Goal: Task Accomplishment & Management: Use online tool/utility

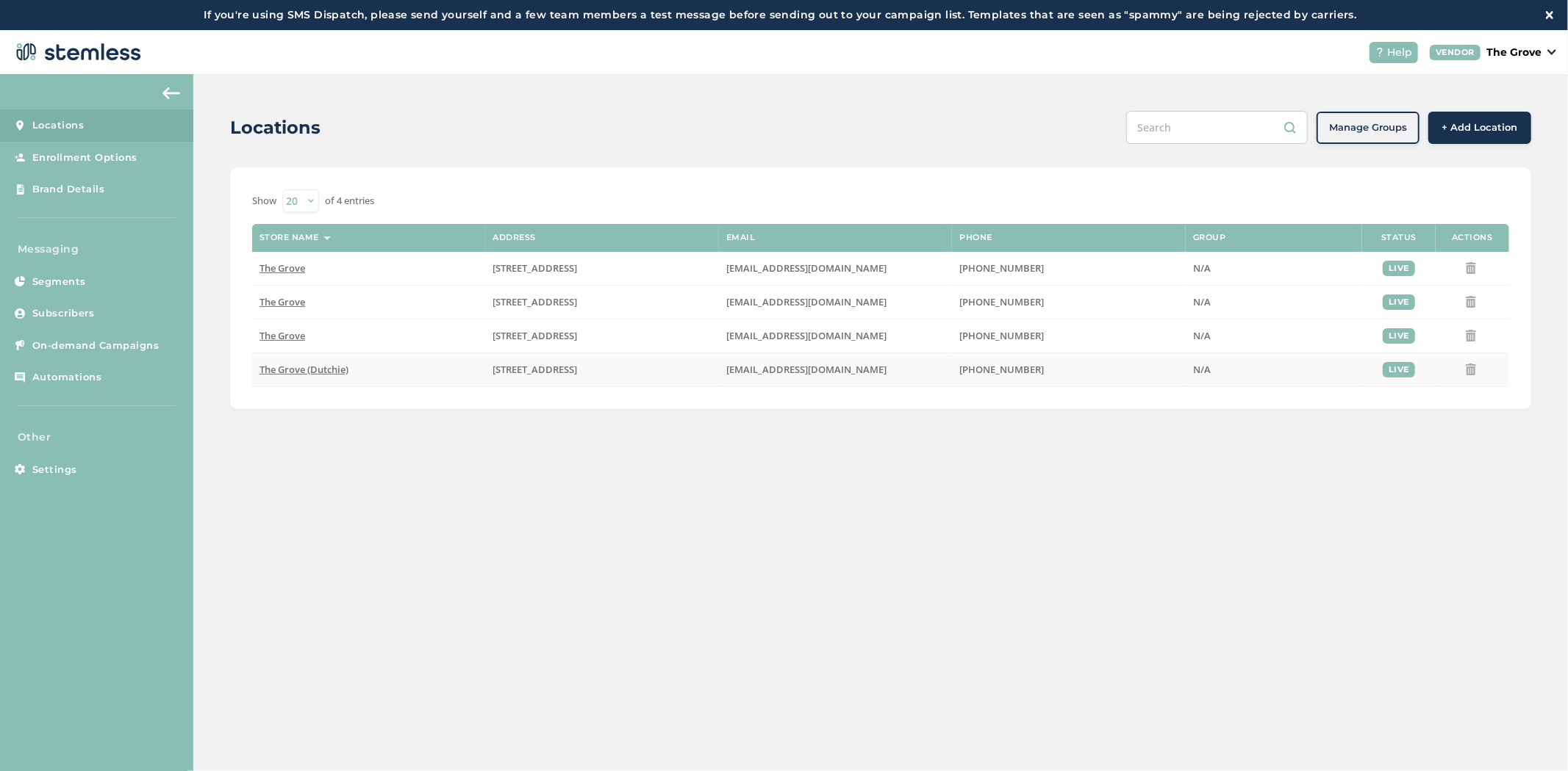
click at [296, 374] on span "The Grove (Dutchie)" at bounding box center [303, 370] width 89 height 13
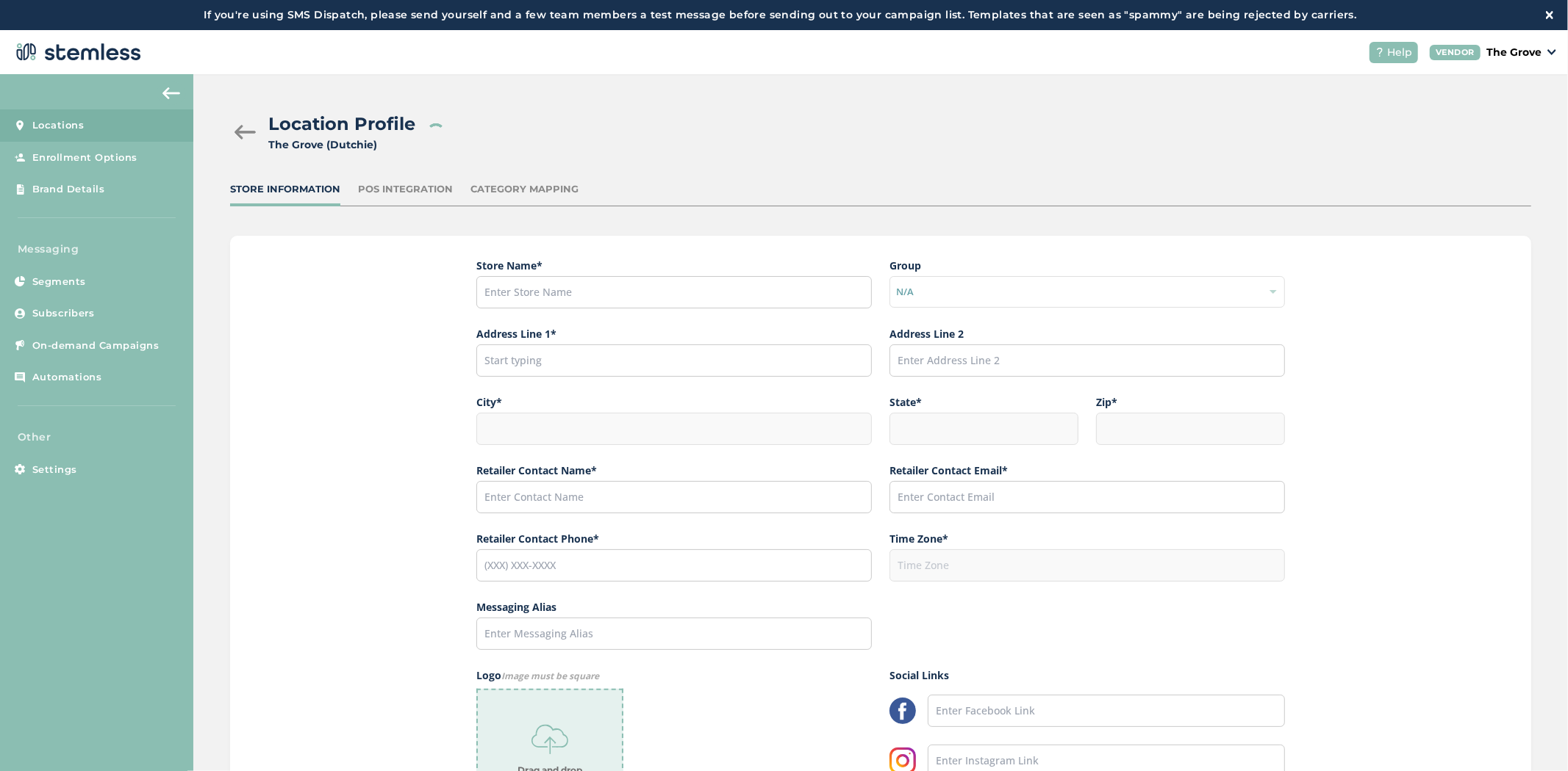
type input "The Grove (Dutchie)"
type input "[STREET_ADDRESS]"
type input "La Mesa"
type input "CA"
type input "91942"
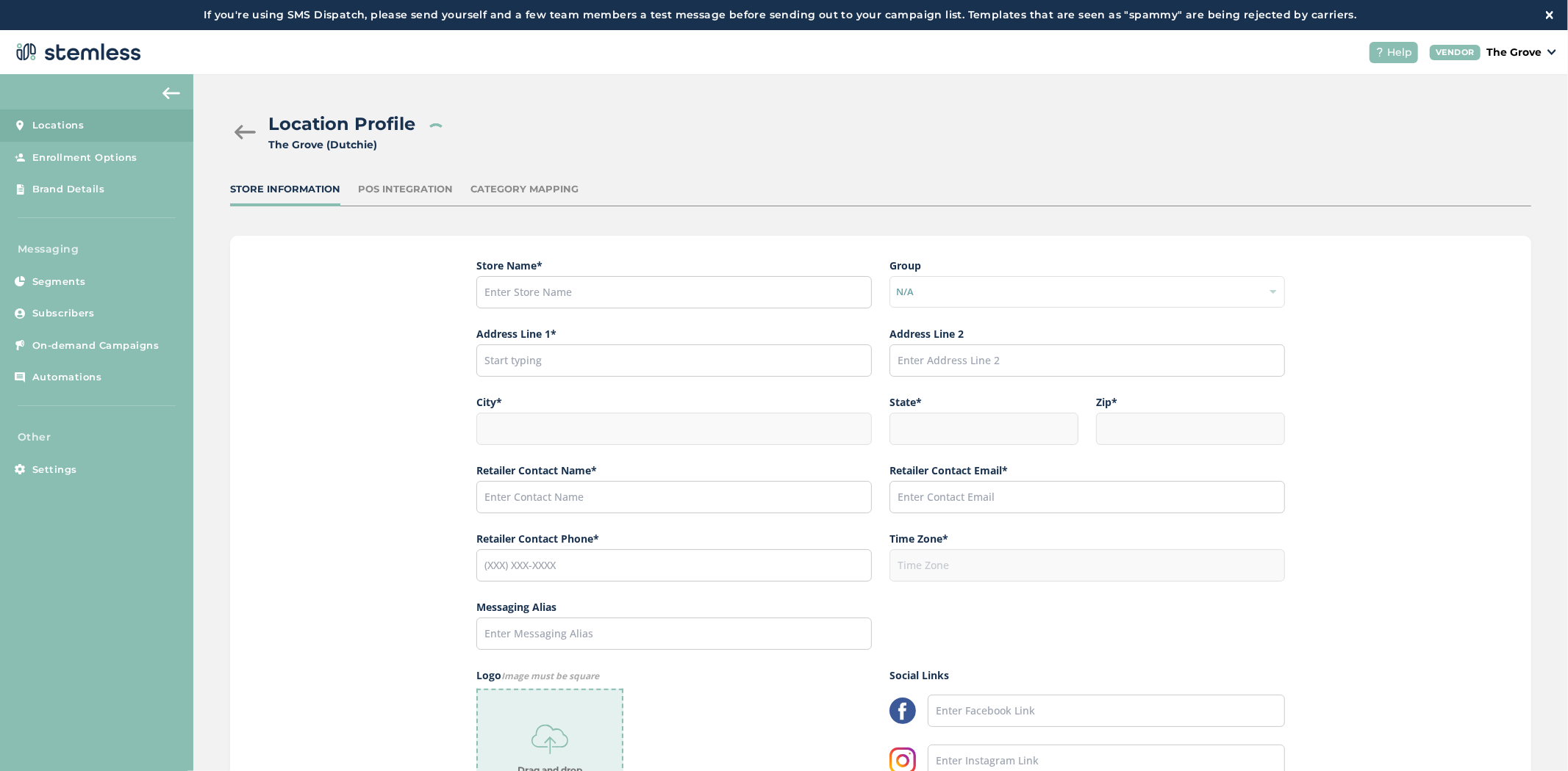
type input "[PERSON_NAME]"
type input "[EMAIL_ADDRESS][DOMAIN_NAME]"
type input "[PHONE_NUMBER]"
type input "America/Los_Angeles"
type input "The Grove"
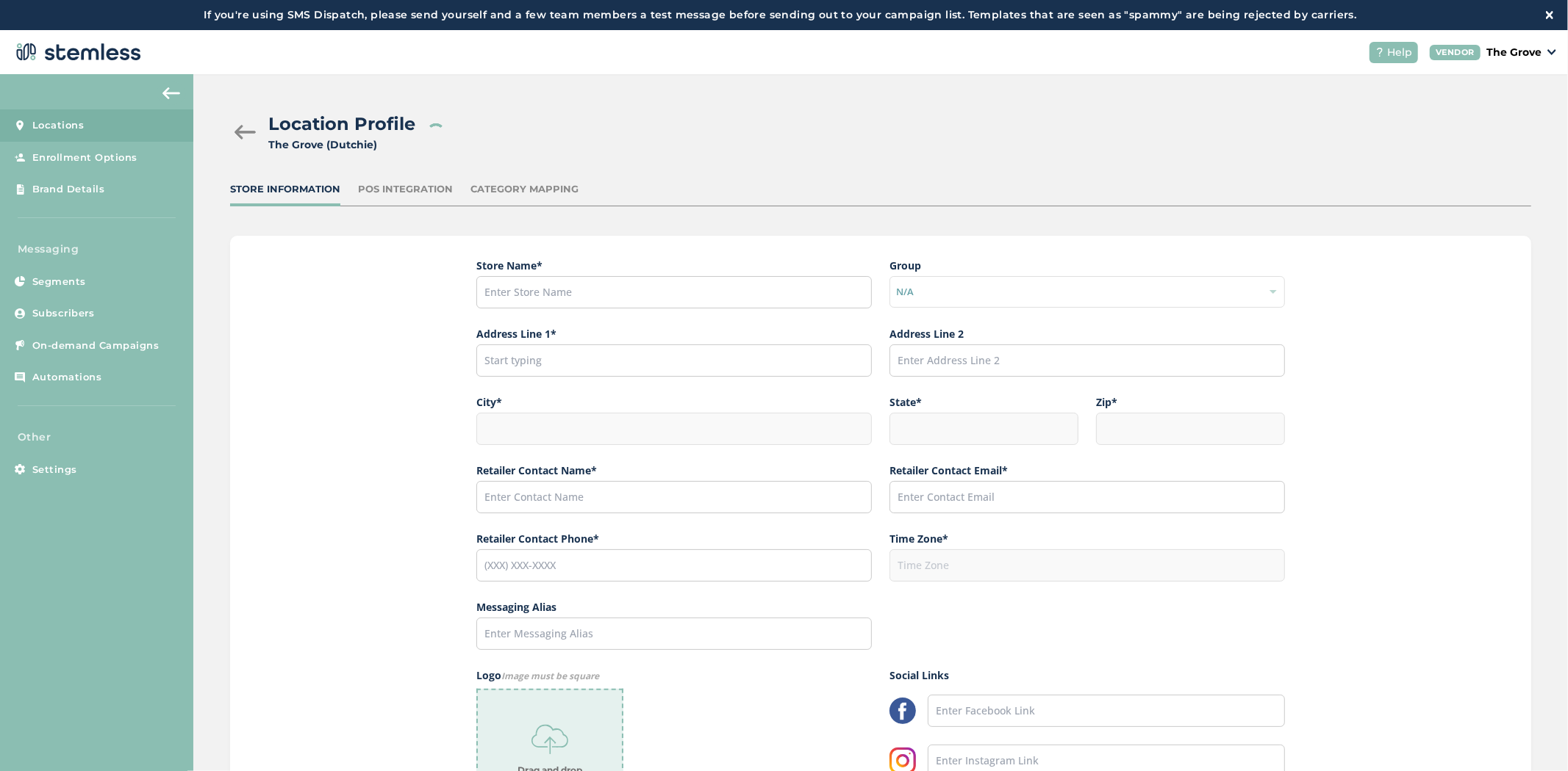
type input "[URL][DOMAIN_NAME][US_STATE]"
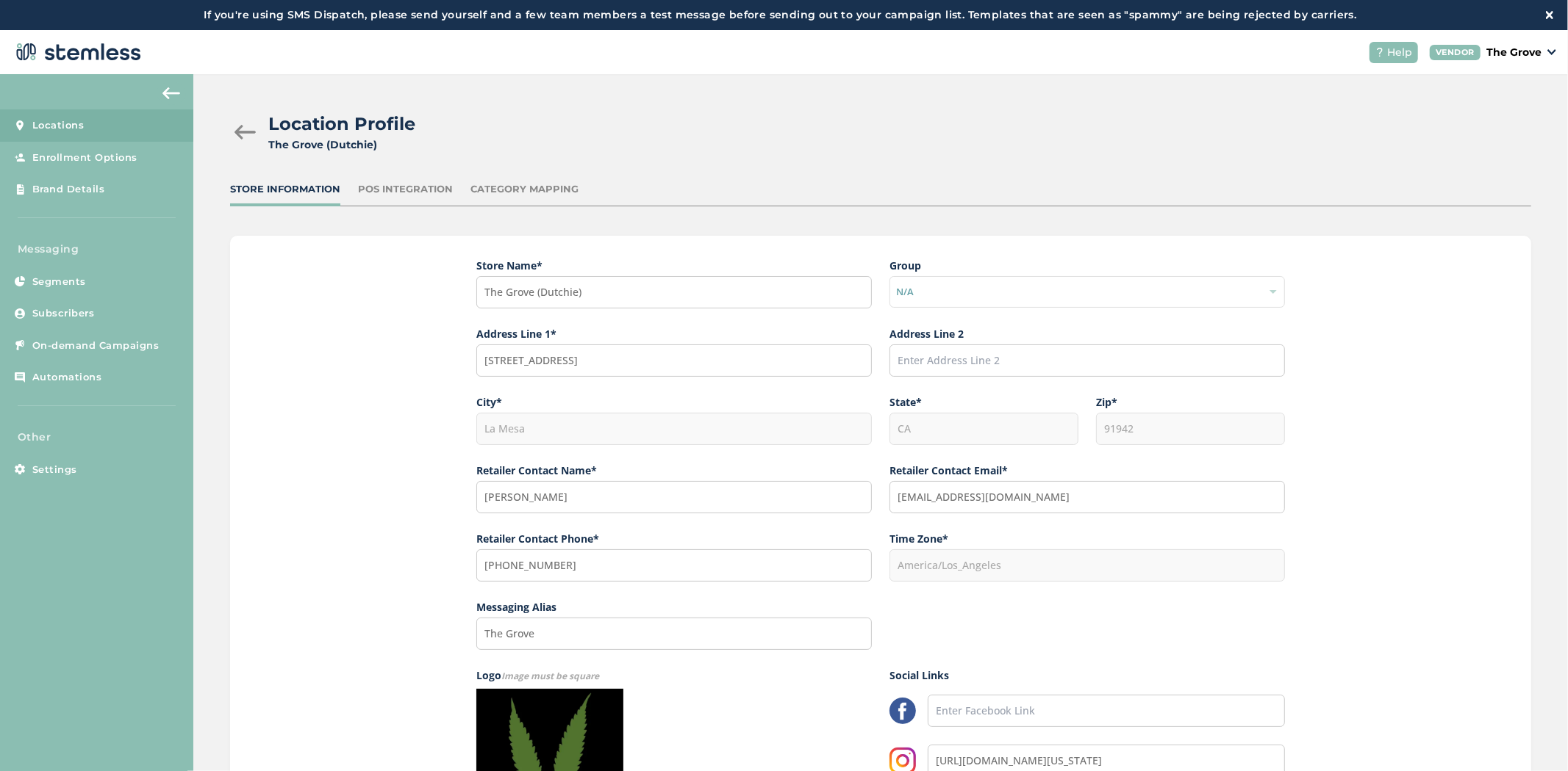
click at [390, 189] on div "POS Integration" at bounding box center [405, 189] width 94 height 14
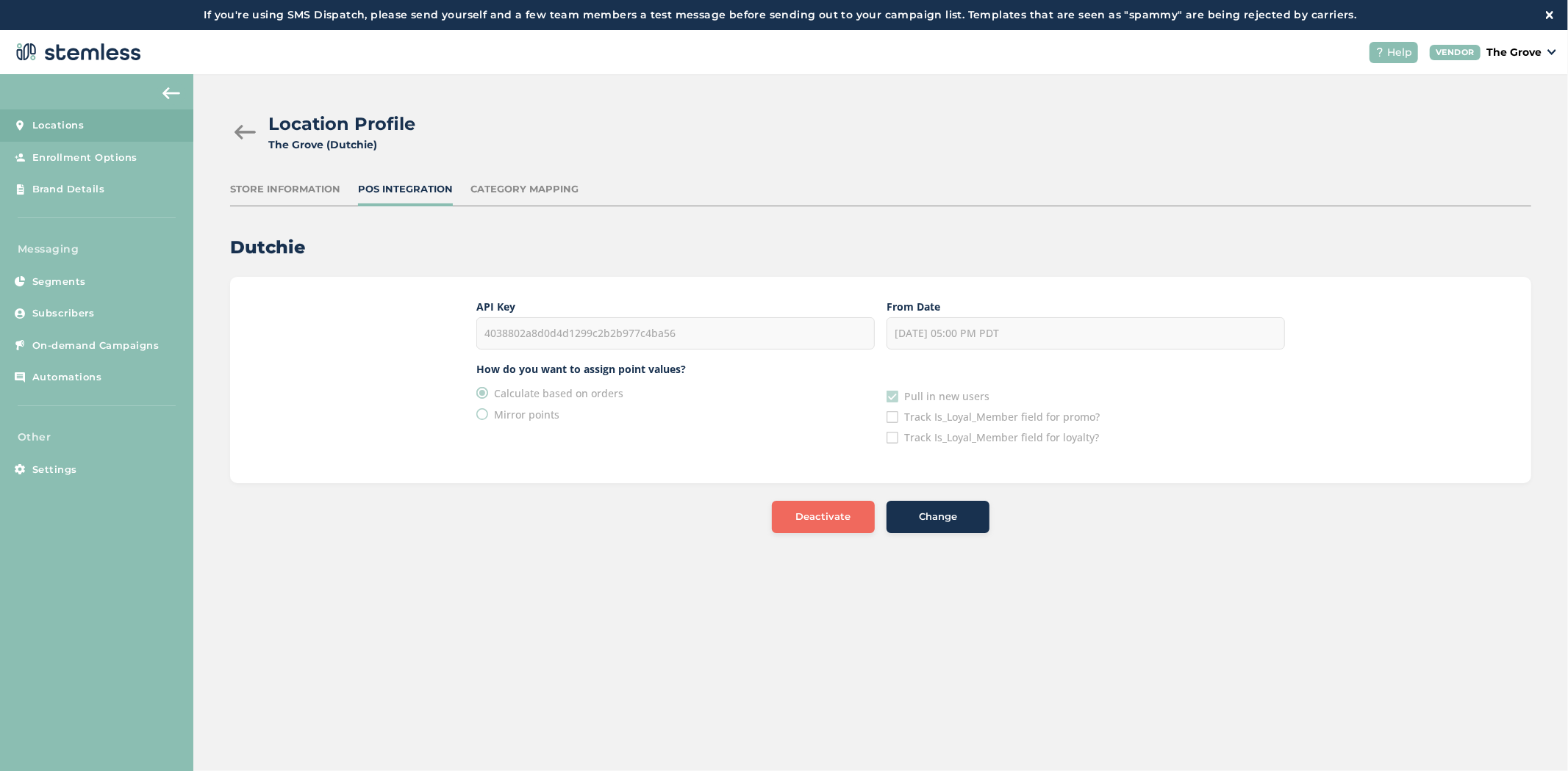
click at [280, 179] on div "Location Profile [GEOGRAPHIC_DATA] (Dutchie) Store Information POS Integration …" at bounding box center [880, 321] width 1374 height 496
click at [281, 193] on div "Store Information" at bounding box center [285, 189] width 110 height 14
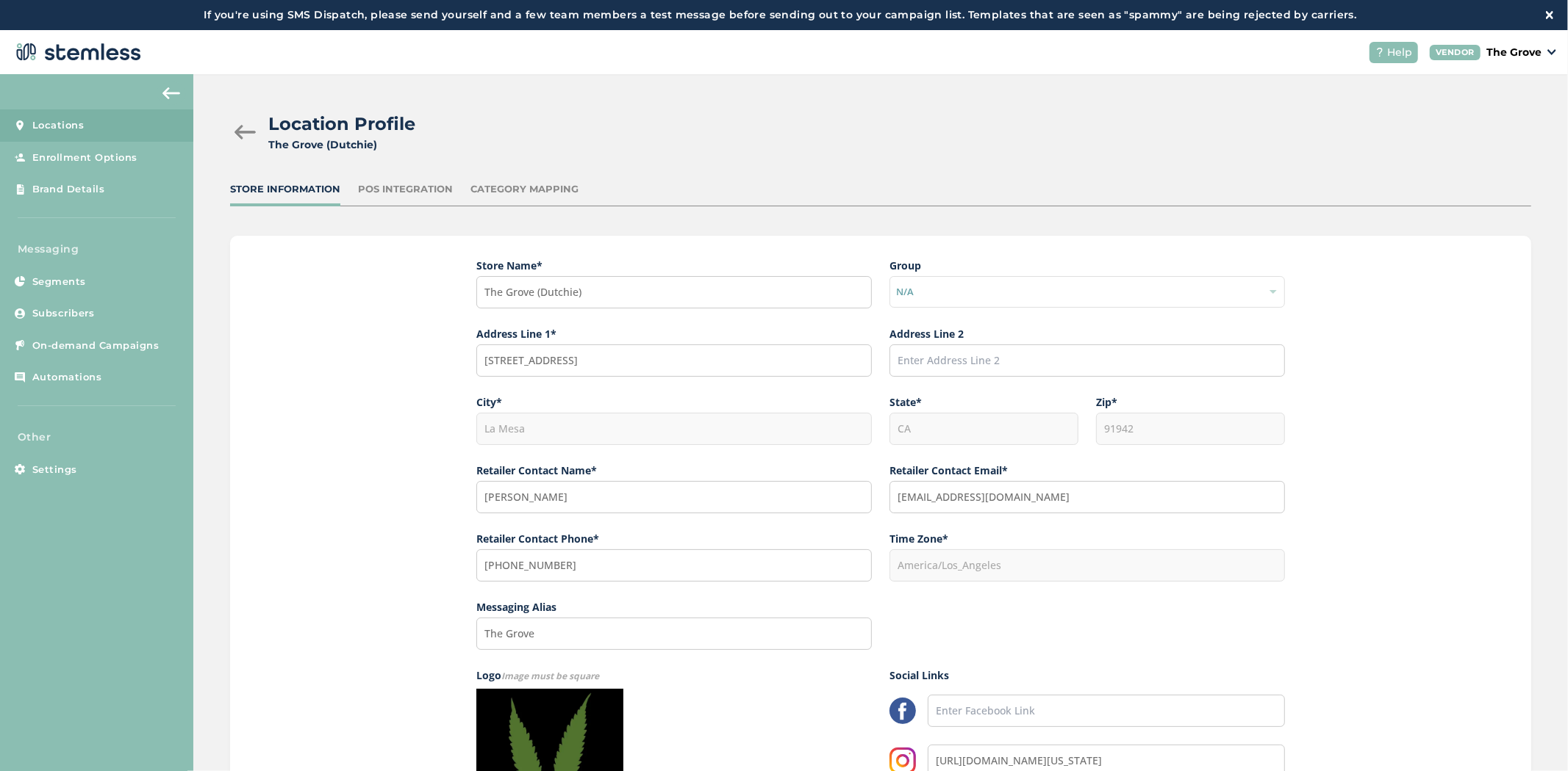
click at [384, 185] on div "POS Integration" at bounding box center [405, 189] width 94 height 14
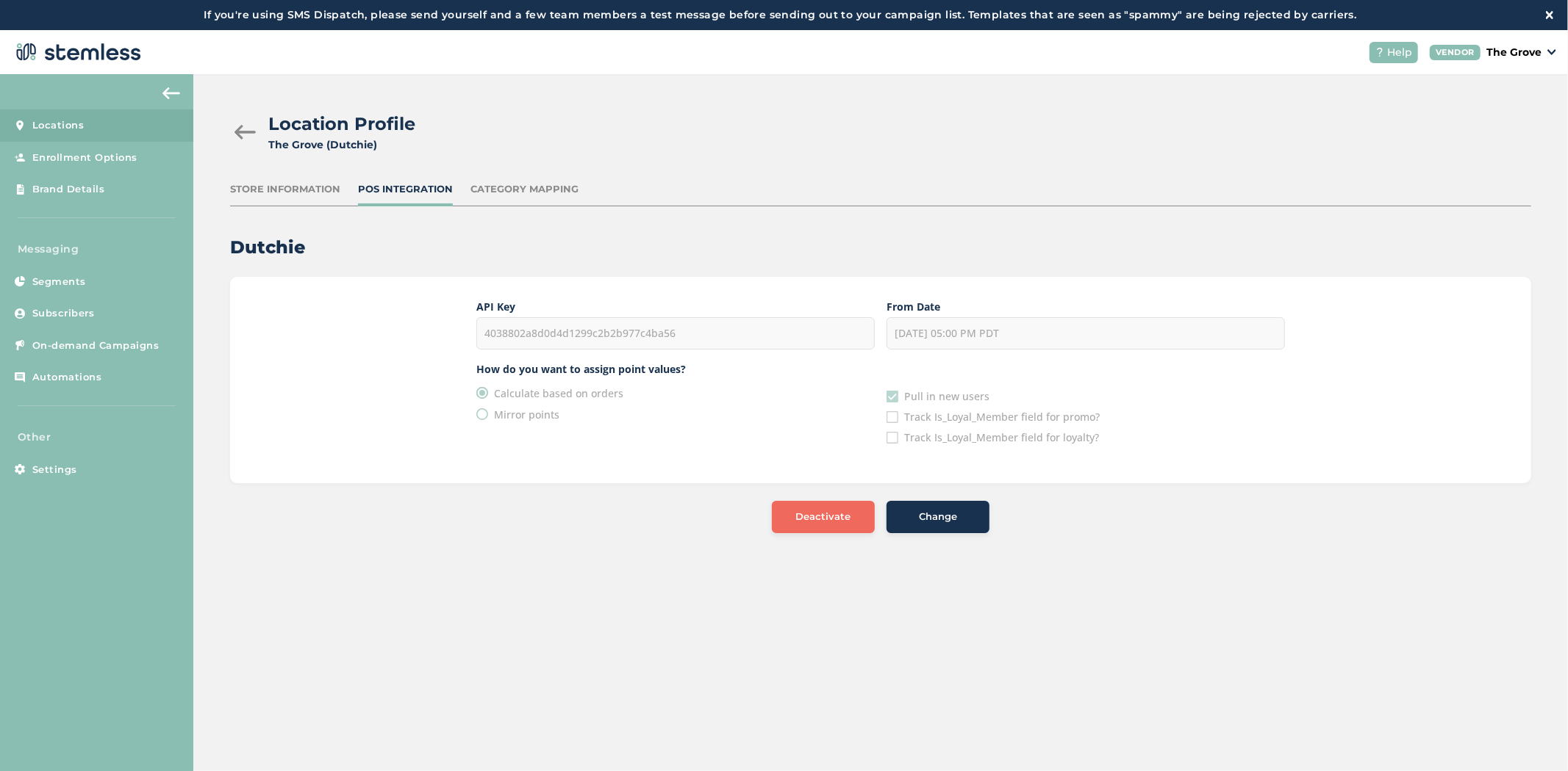
click at [522, 188] on div "Category Mapping" at bounding box center [524, 189] width 108 height 14
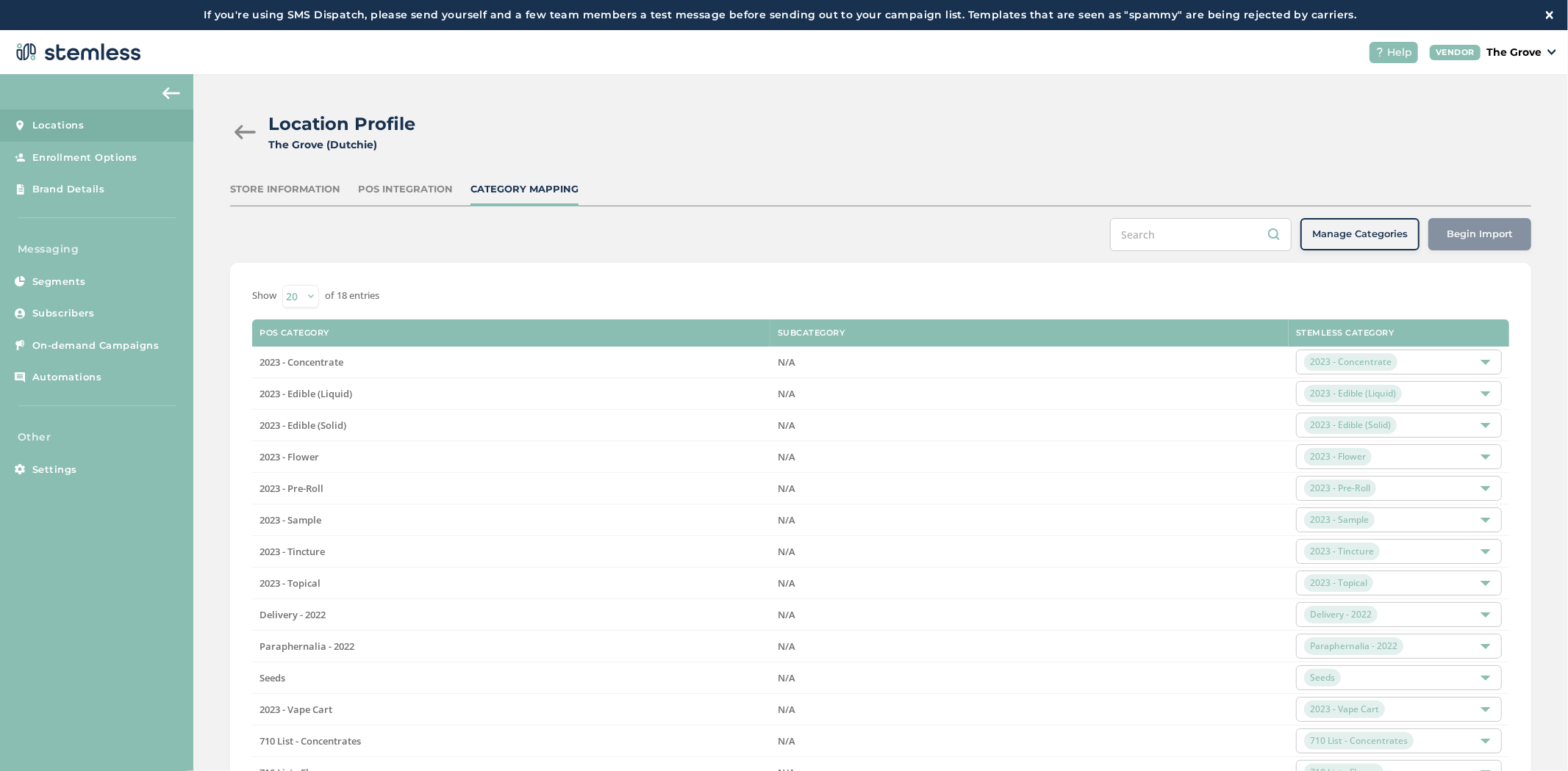
click at [409, 192] on div "POS Integration" at bounding box center [405, 189] width 94 height 14
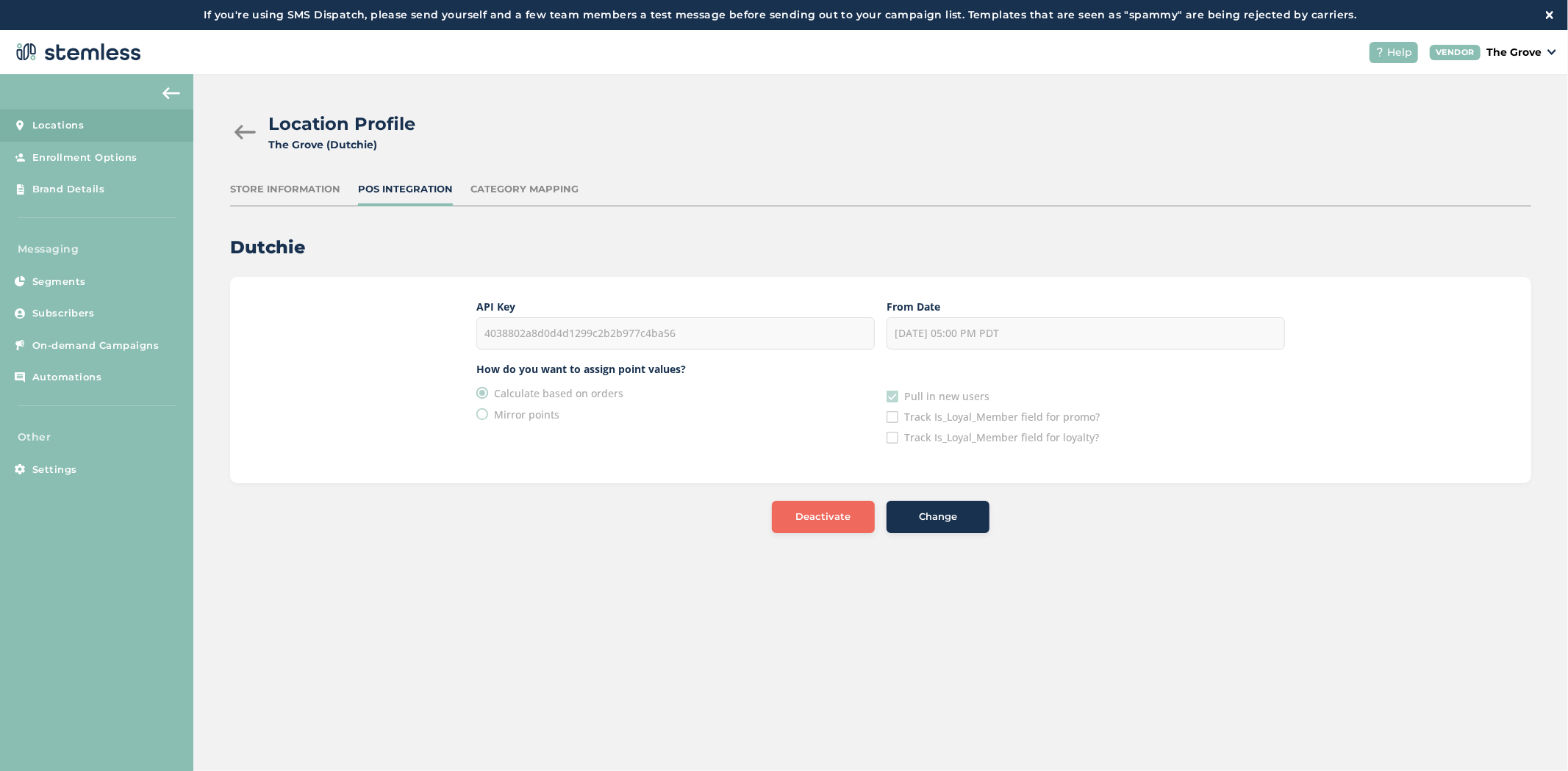
click at [928, 514] on span "Change" at bounding box center [938, 517] width 39 height 14
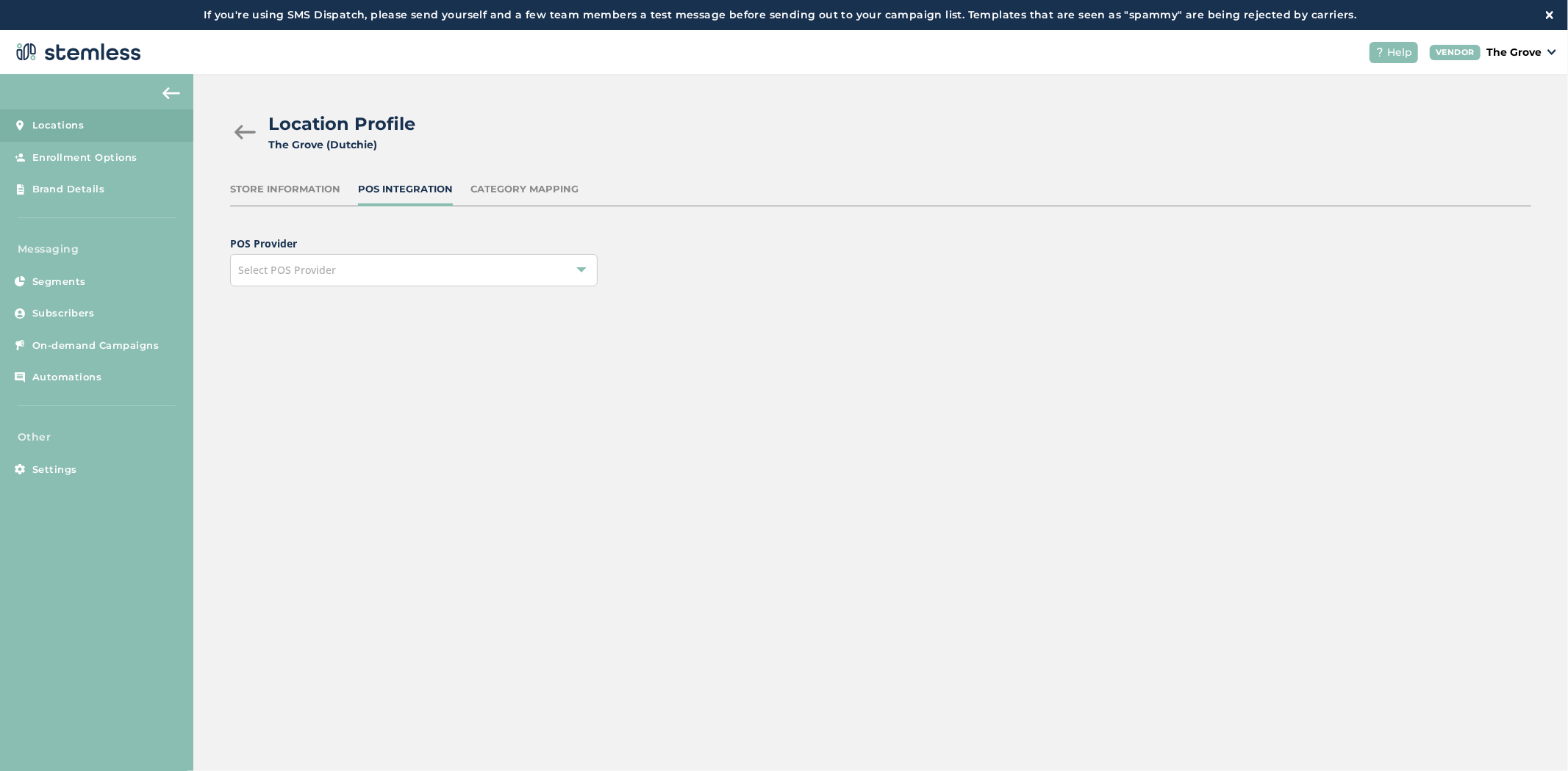
click at [302, 269] on span "Select POS Provider" at bounding box center [287, 270] width 98 height 14
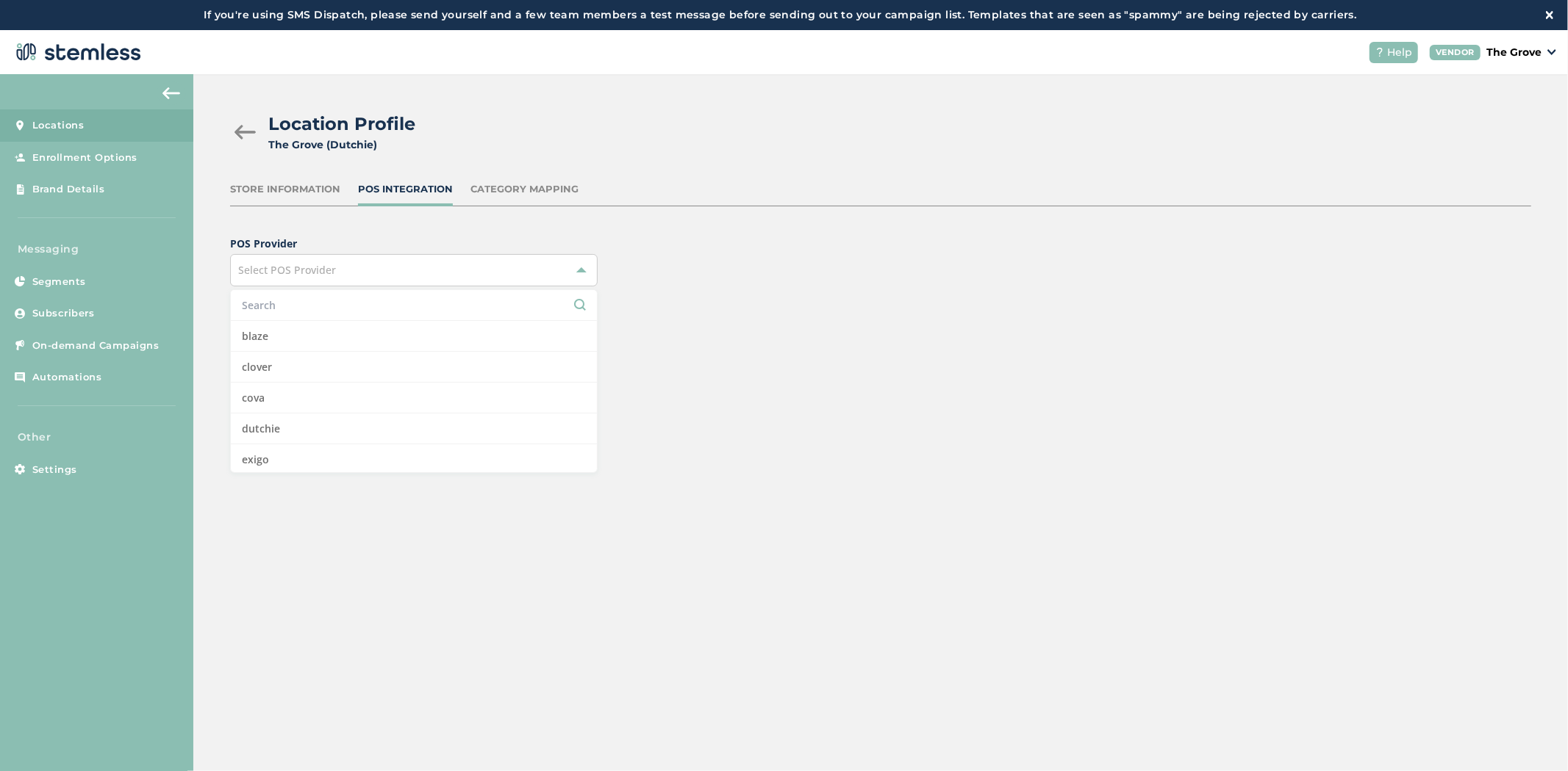
click at [316, 296] on li at bounding box center [414, 305] width 366 height 31
click at [316, 313] on li at bounding box center [414, 305] width 366 height 31
drag, startPoint x: 318, startPoint y: 307, endPoint x: 327, endPoint y: 295, distance: 15.0
click at [318, 306] on input "text" at bounding box center [413, 305] width 344 height 15
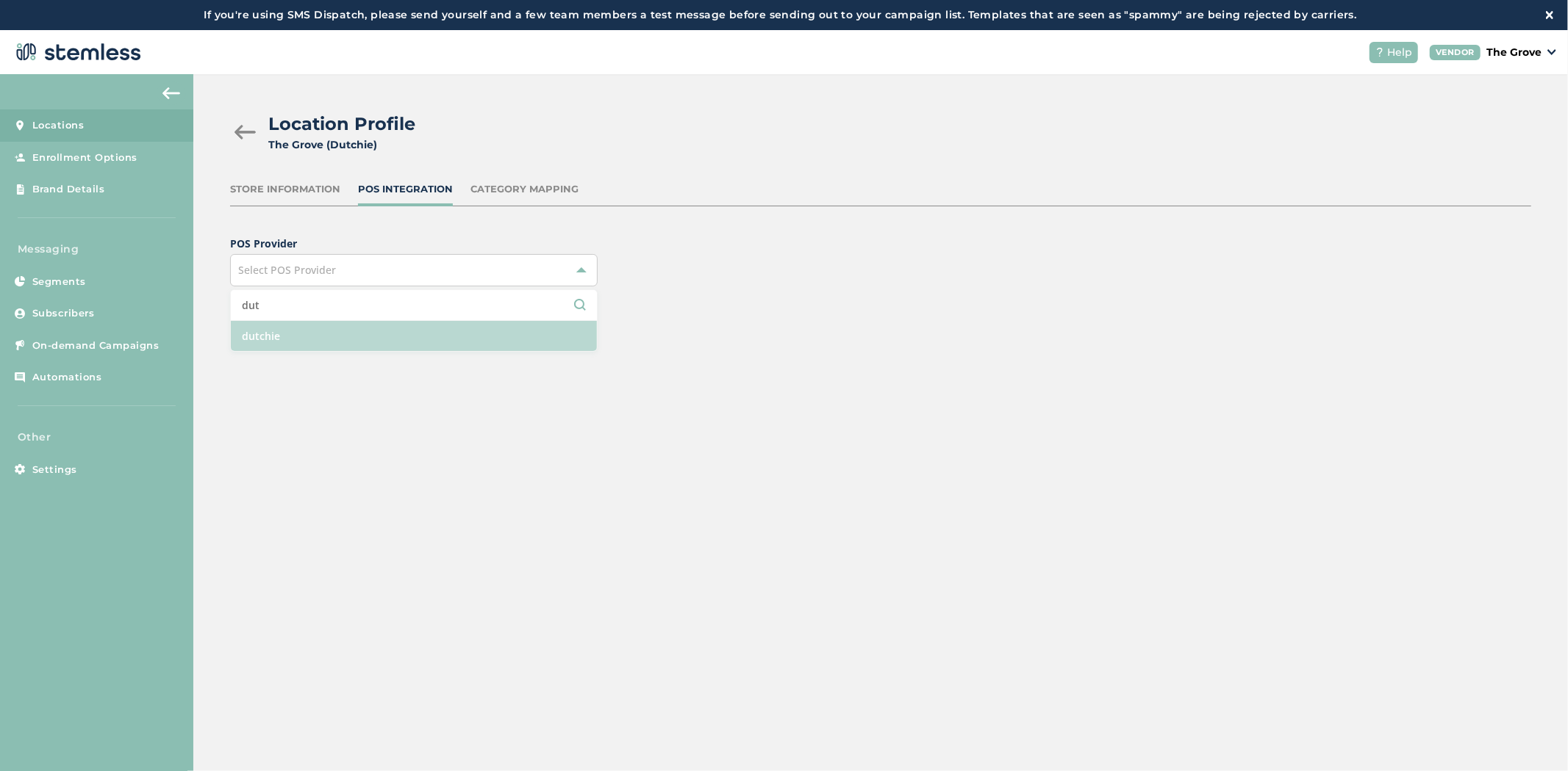
type input "dut"
click at [300, 331] on li "dutchie" at bounding box center [414, 336] width 366 height 30
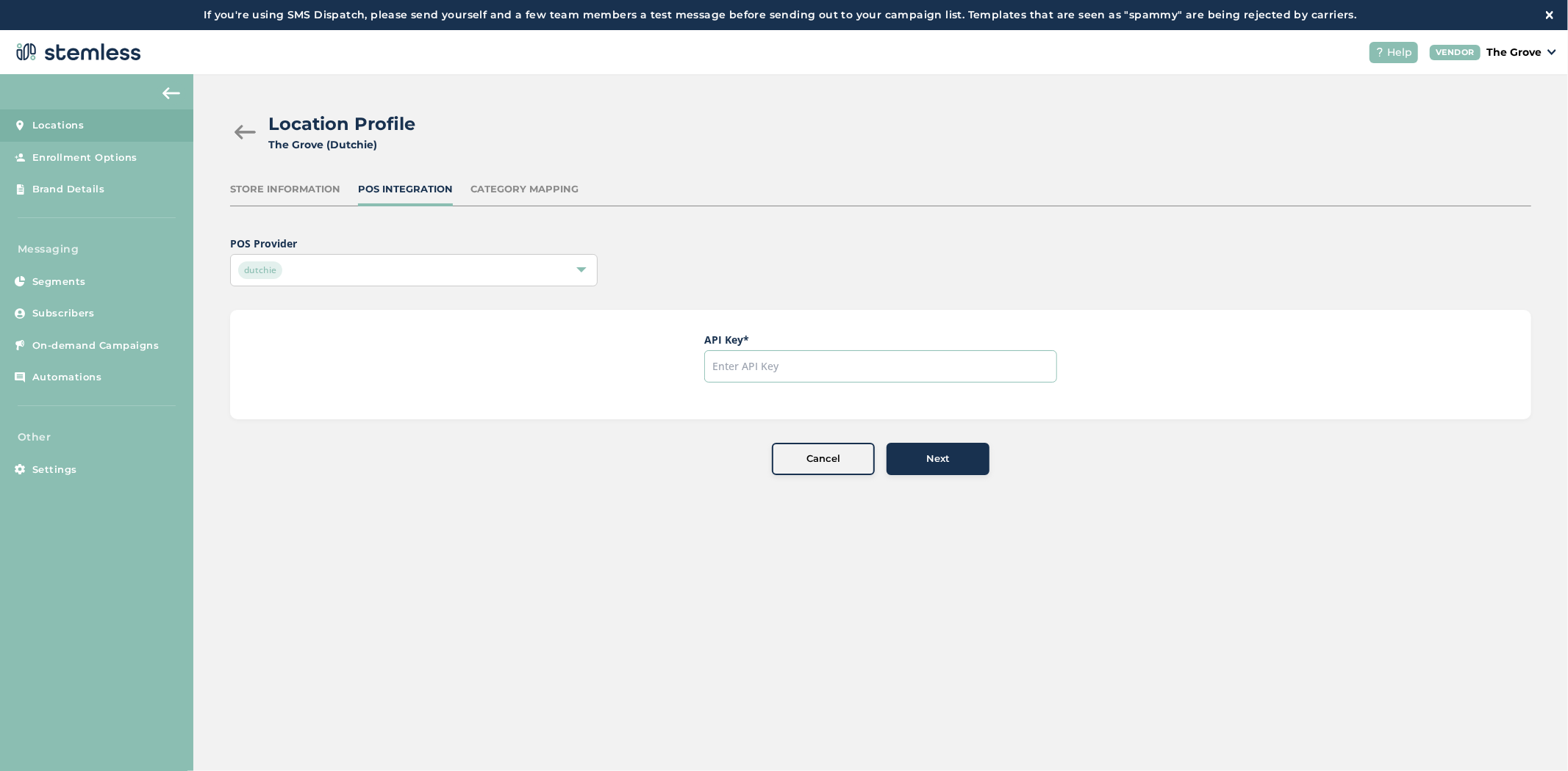
click at [818, 358] on input "text" at bounding box center [880, 367] width 353 height 33
paste input "4038802a8d0d4d1299c2b2b977c4ba56"
type input "4038802a8d0d4d1299c2b2b977c4ba56"
click at [946, 467] on button "Next" at bounding box center [937, 459] width 103 height 33
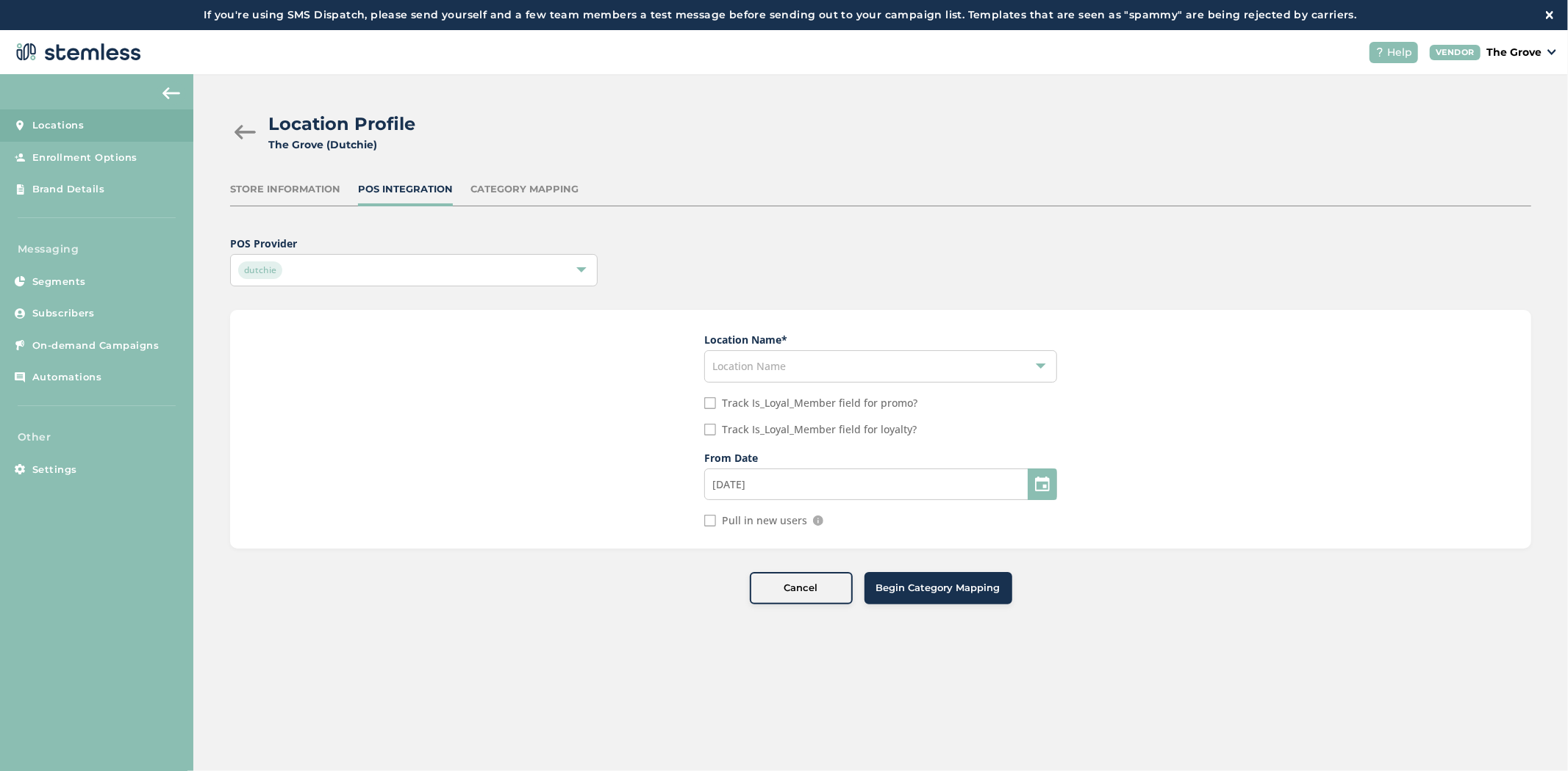
click at [804, 362] on div "Location Name" at bounding box center [880, 367] width 353 height 33
click at [798, 398] on li "The Grove - [GEOGRAPHIC_DATA]" at bounding box center [880, 400] width 352 height 30
click at [733, 485] on input "[DATE]" at bounding box center [880, 484] width 353 height 32
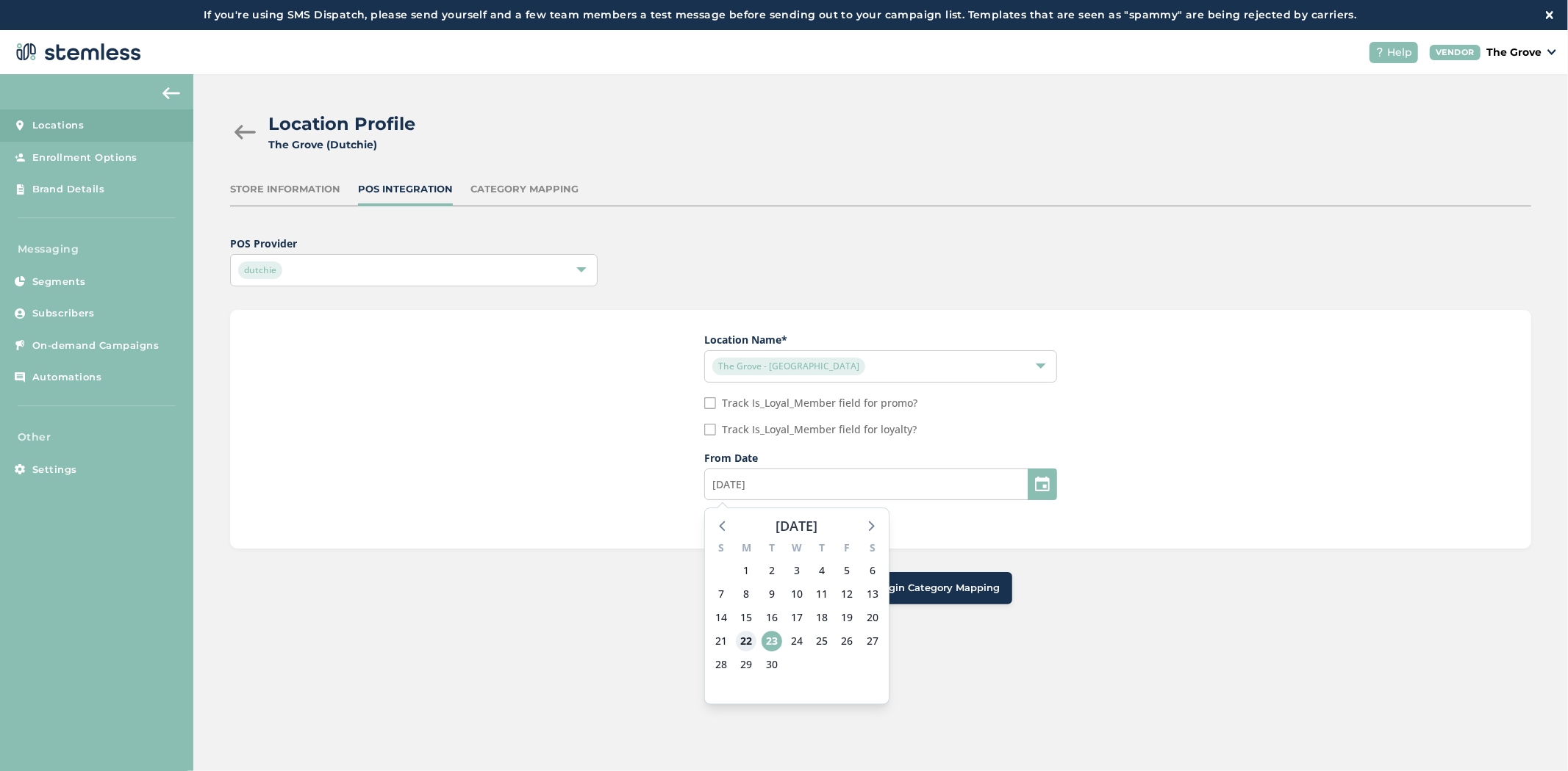
click at [741, 644] on span "22" at bounding box center [745, 641] width 20 height 20
type input "[DATE]"
click at [704, 520] on input "Pull in new users" at bounding box center [710, 521] width 12 height 12
checkbox input "true"
click at [900, 589] on span "Begin Category Mapping" at bounding box center [938, 588] width 124 height 14
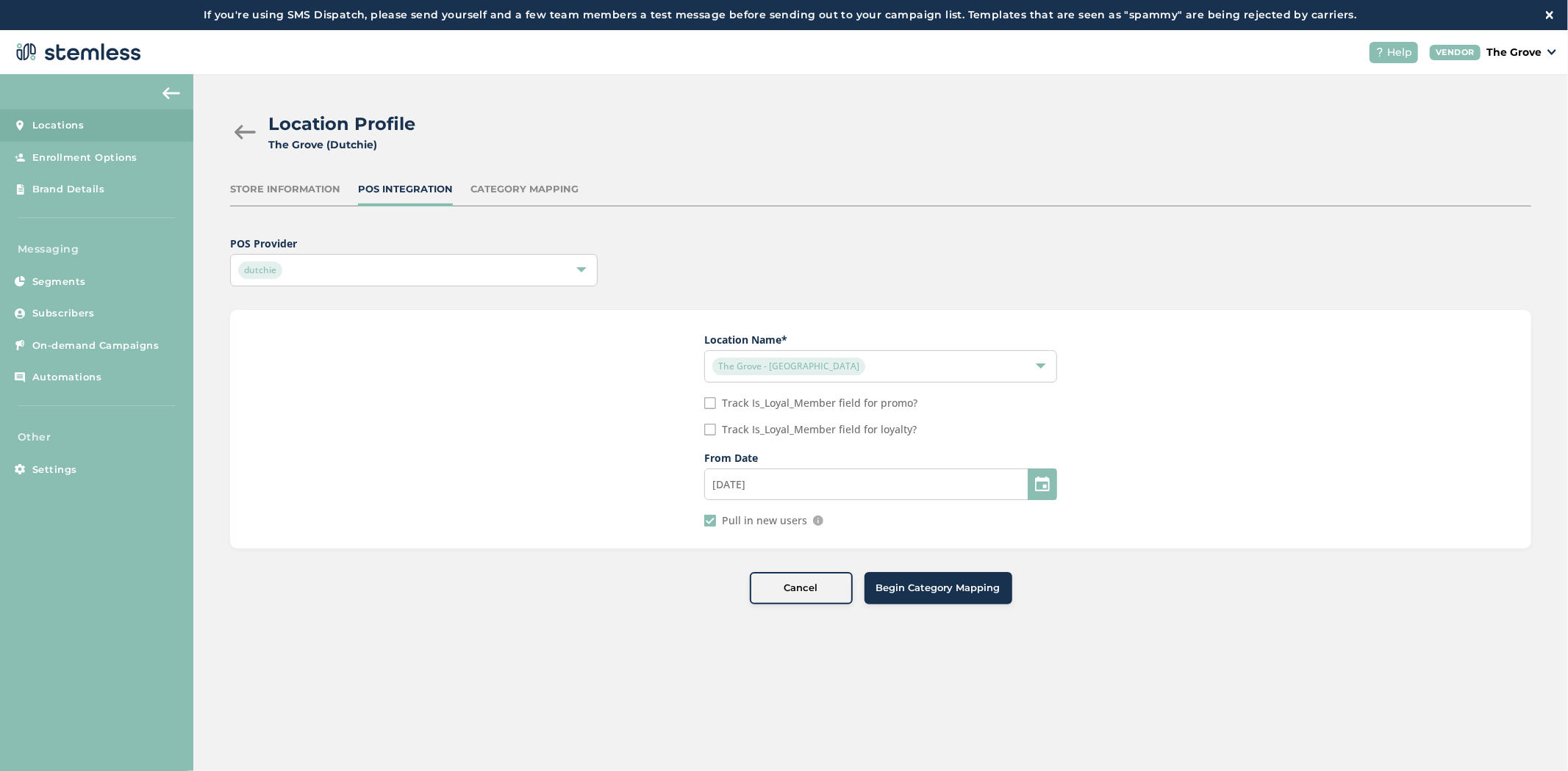
type input "[DATE]"
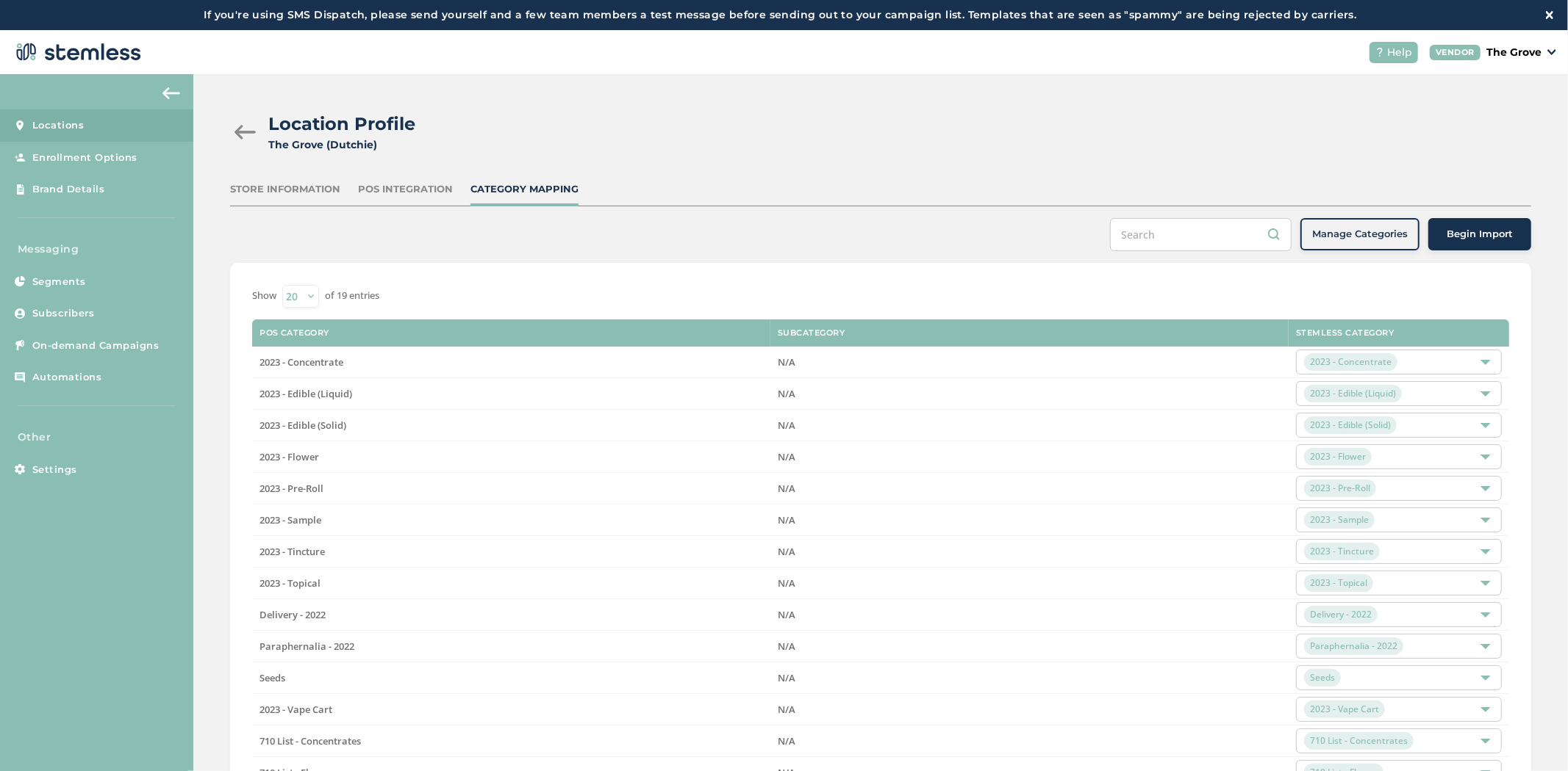
click at [1482, 244] on button "Begin Import" at bounding box center [1479, 235] width 103 height 33
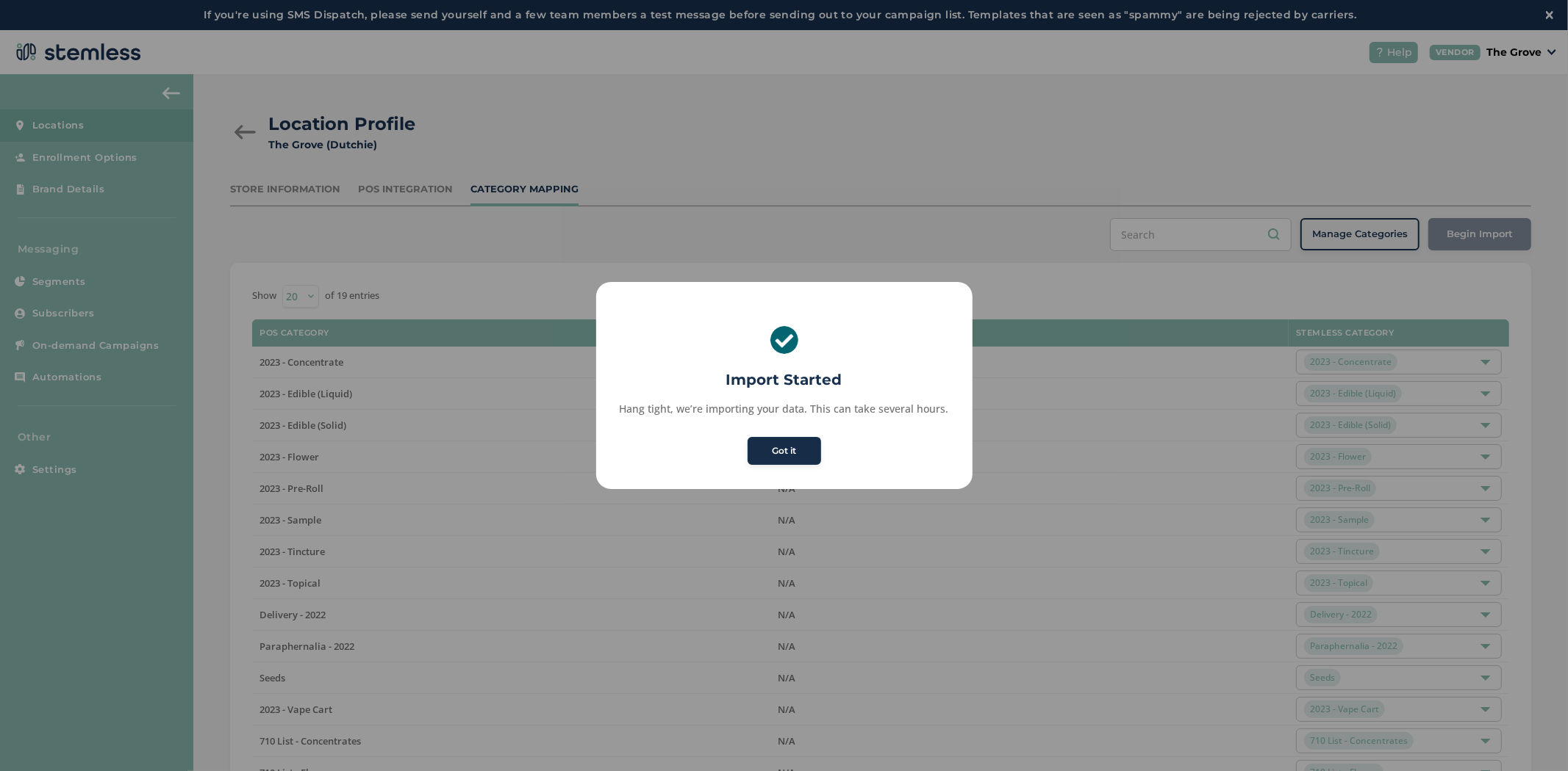
click at [782, 452] on button "Got it" at bounding box center [784, 450] width 73 height 28
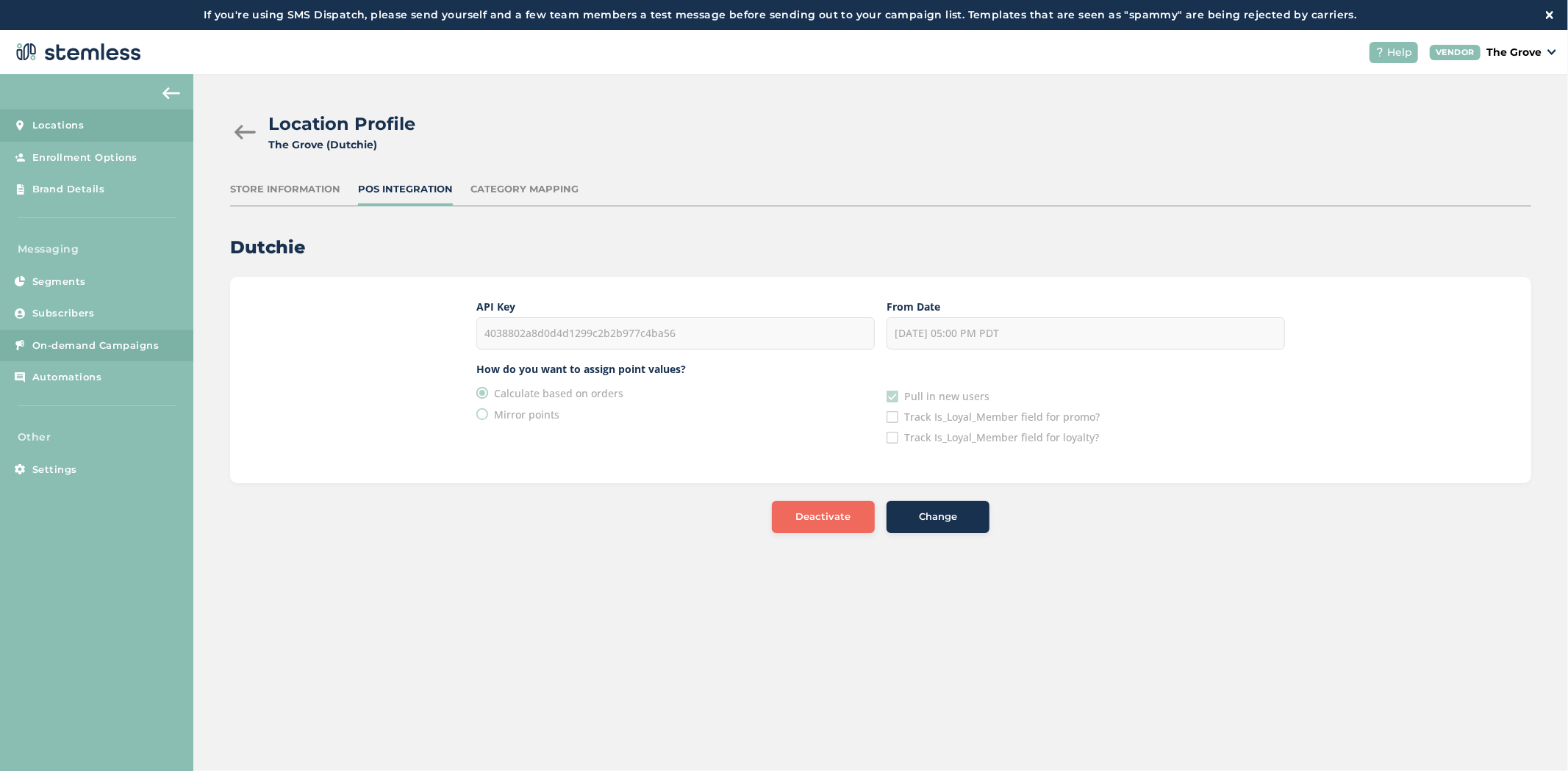
click at [112, 344] on span "On-demand Campaigns" at bounding box center [96, 346] width 127 height 14
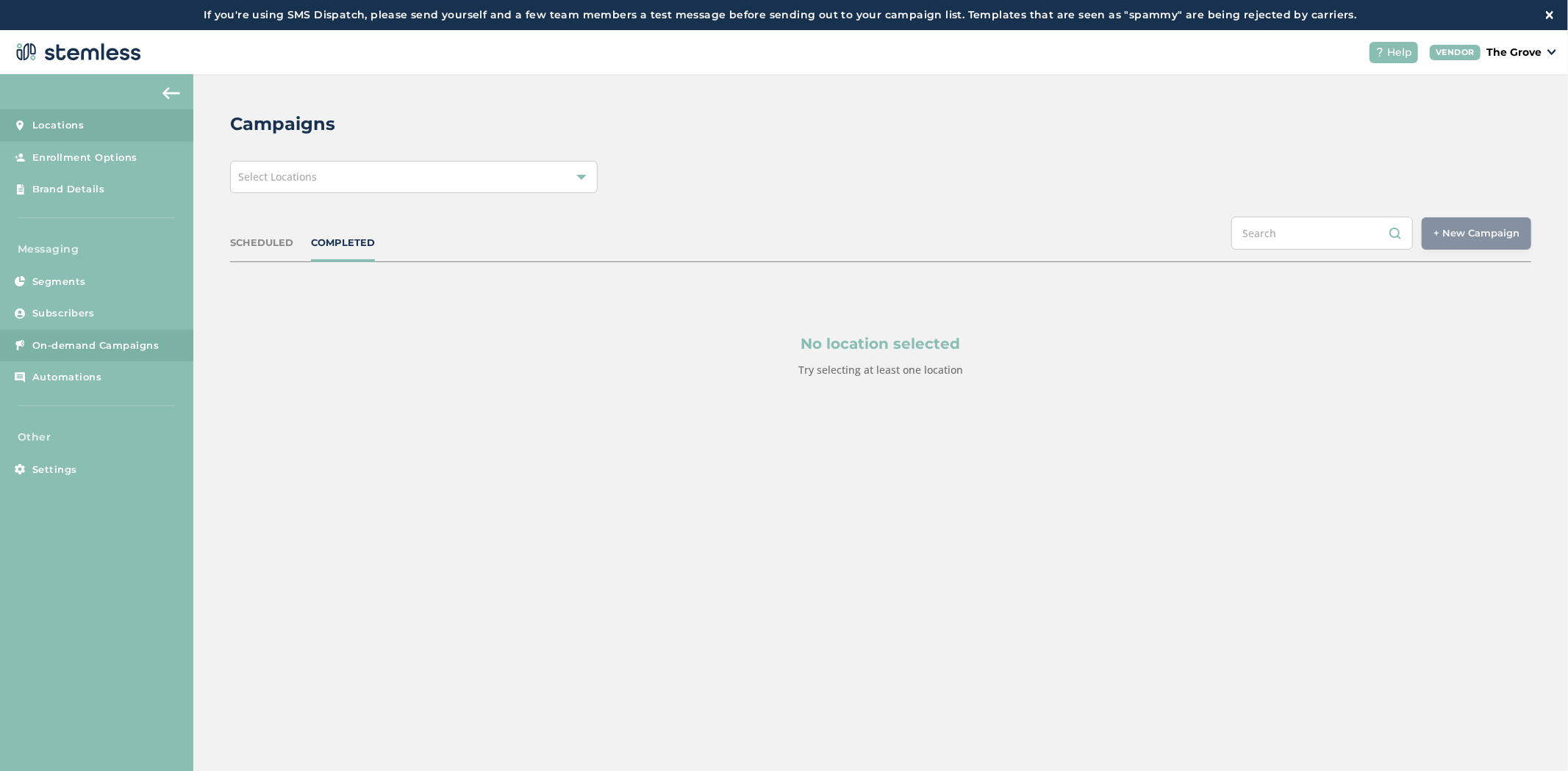
click at [61, 131] on span "Locations" at bounding box center [59, 125] width 52 height 14
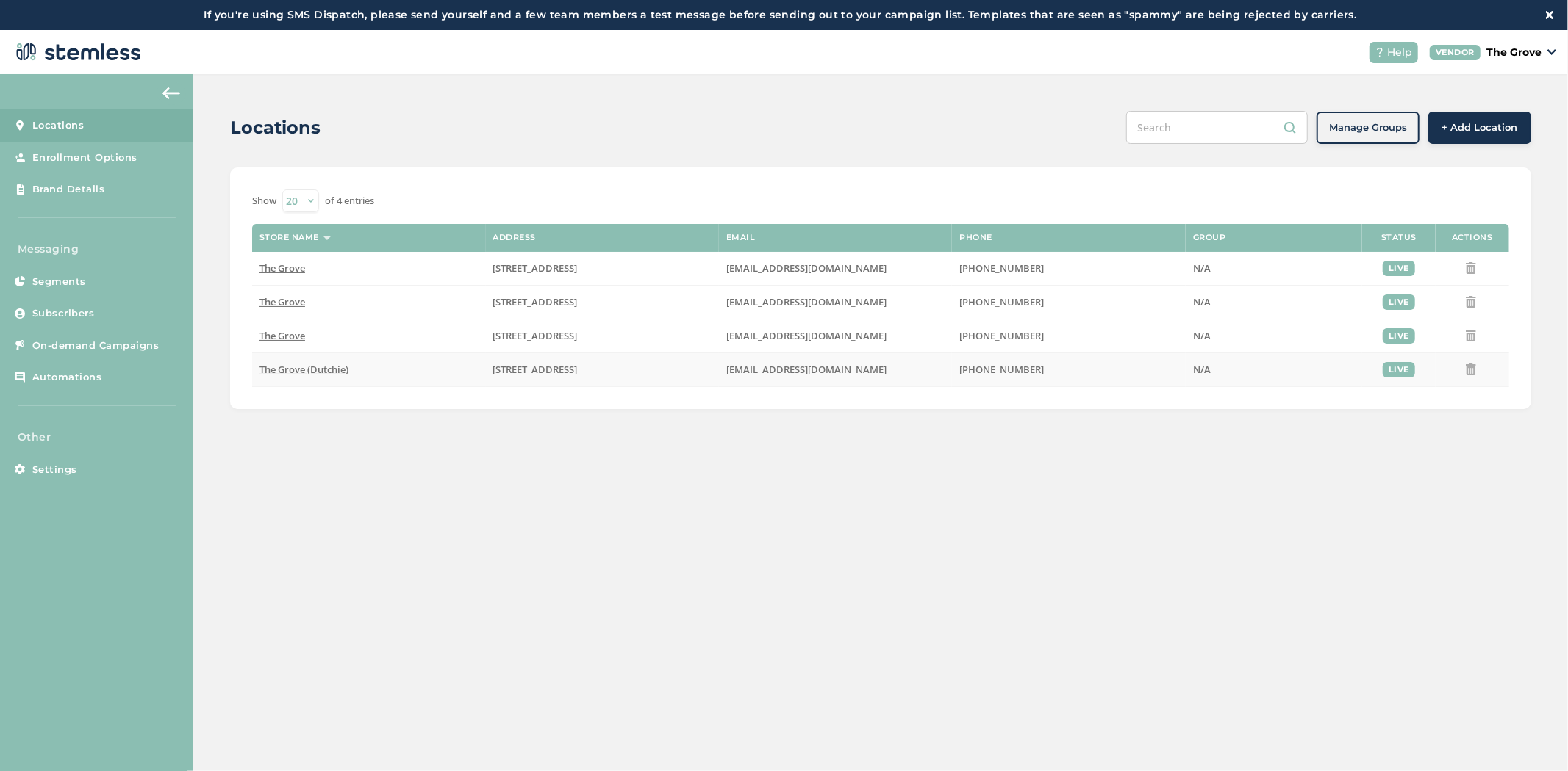
click at [305, 368] on span "The Grove (Dutchie)" at bounding box center [303, 370] width 89 height 13
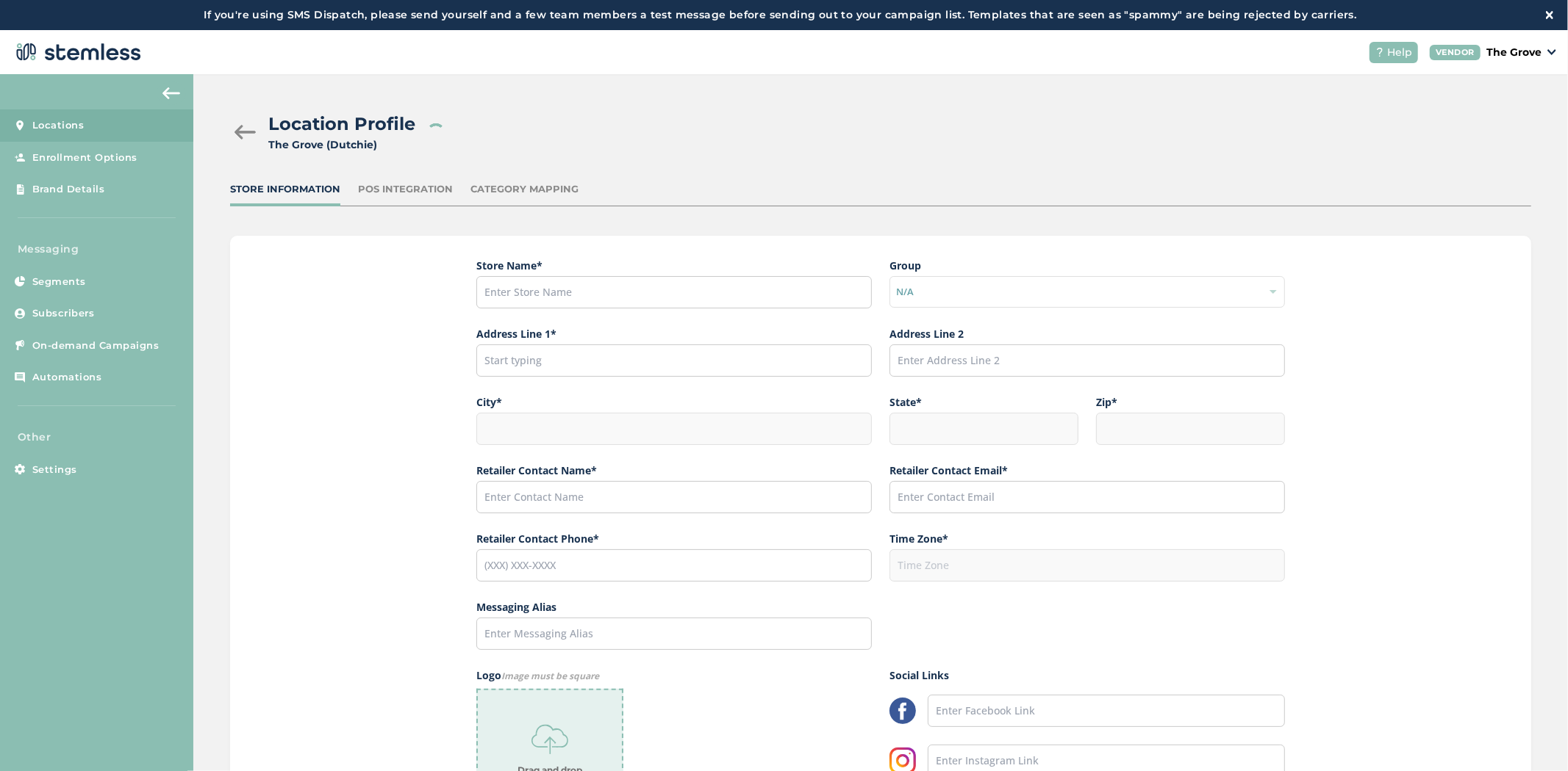
type input "The Grove (Dutchie)"
type input "[STREET_ADDRESS]"
type input "La Mesa"
type input "CA"
type input "91942"
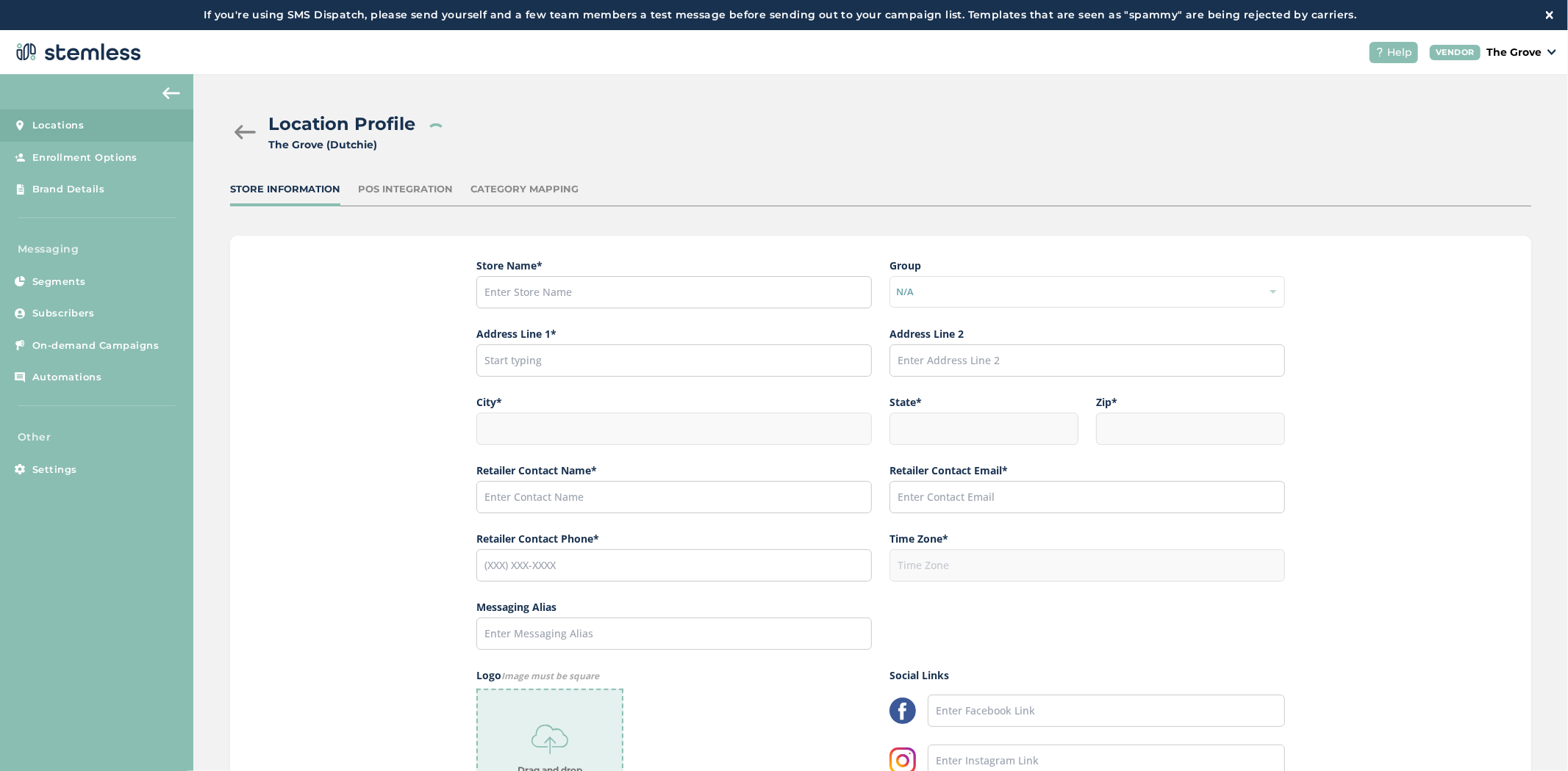
type input "[PERSON_NAME]"
type input "[EMAIL_ADDRESS][DOMAIN_NAME]"
type input "[PHONE_NUMBER]"
type input "America/Los_Angeles"
type input "The Grove"
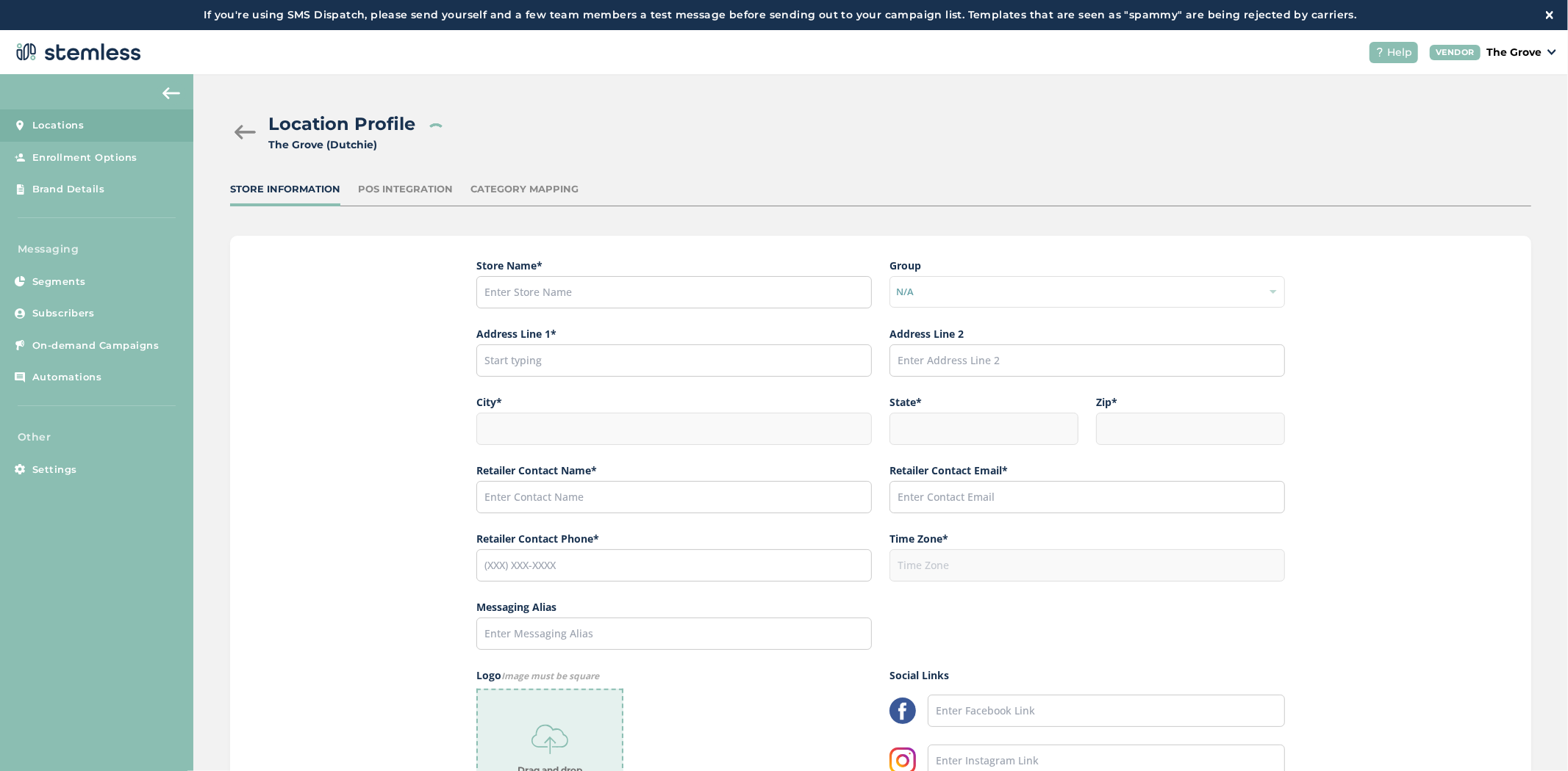
type input "[URL][DOMAIN_NAME][US_STATE]"
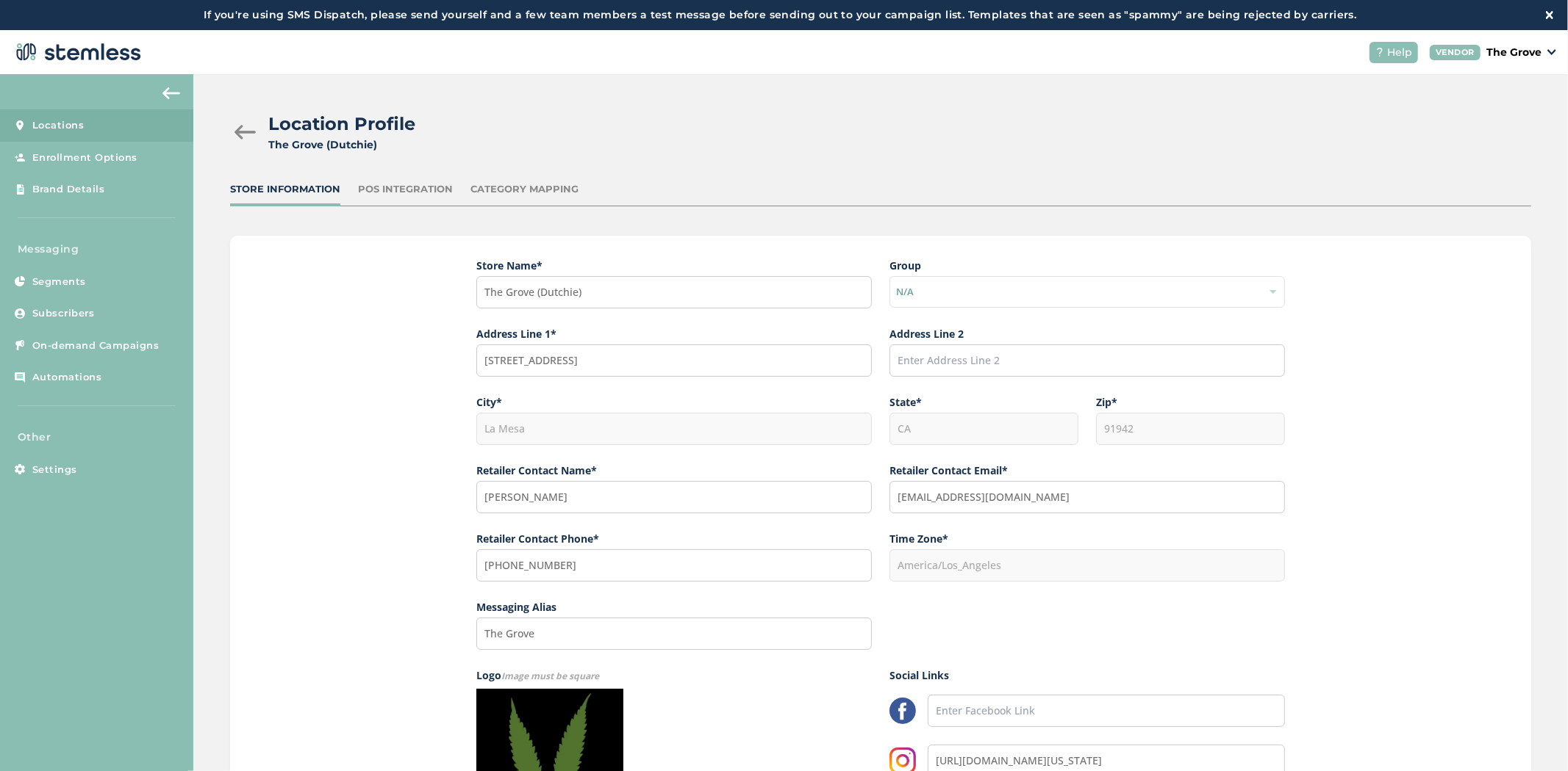
click at [516, 187] on div "Category Mapping" at bounding box center [524, 189] width 108 height 14
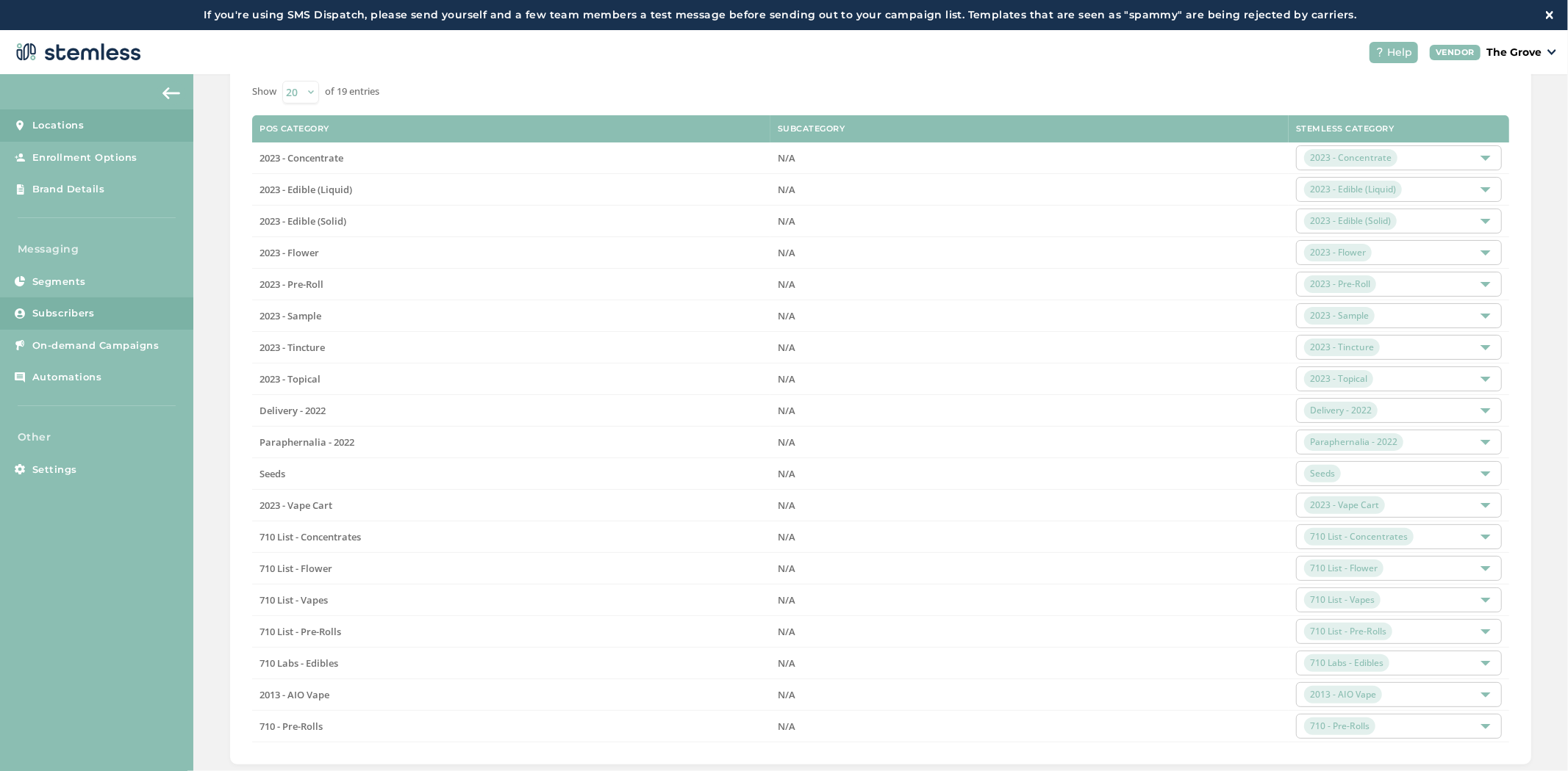
click at [86, 302] on link "Subscribers" at bounding box center [96, 314] width 194 height 33
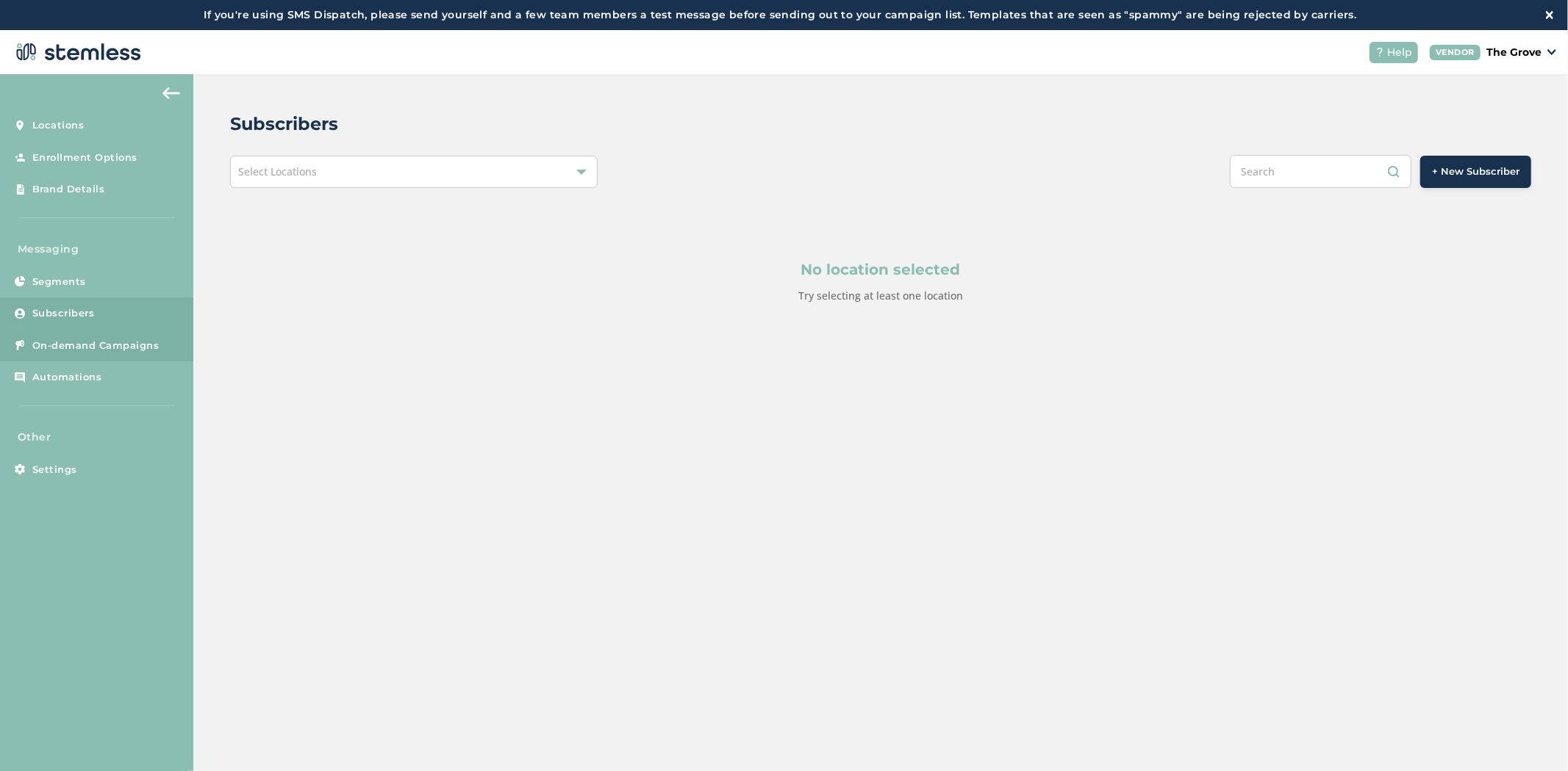
click at [89, 347] on span "On-demand Campaigns" at bounding box center [96, 346] width 127 height 14
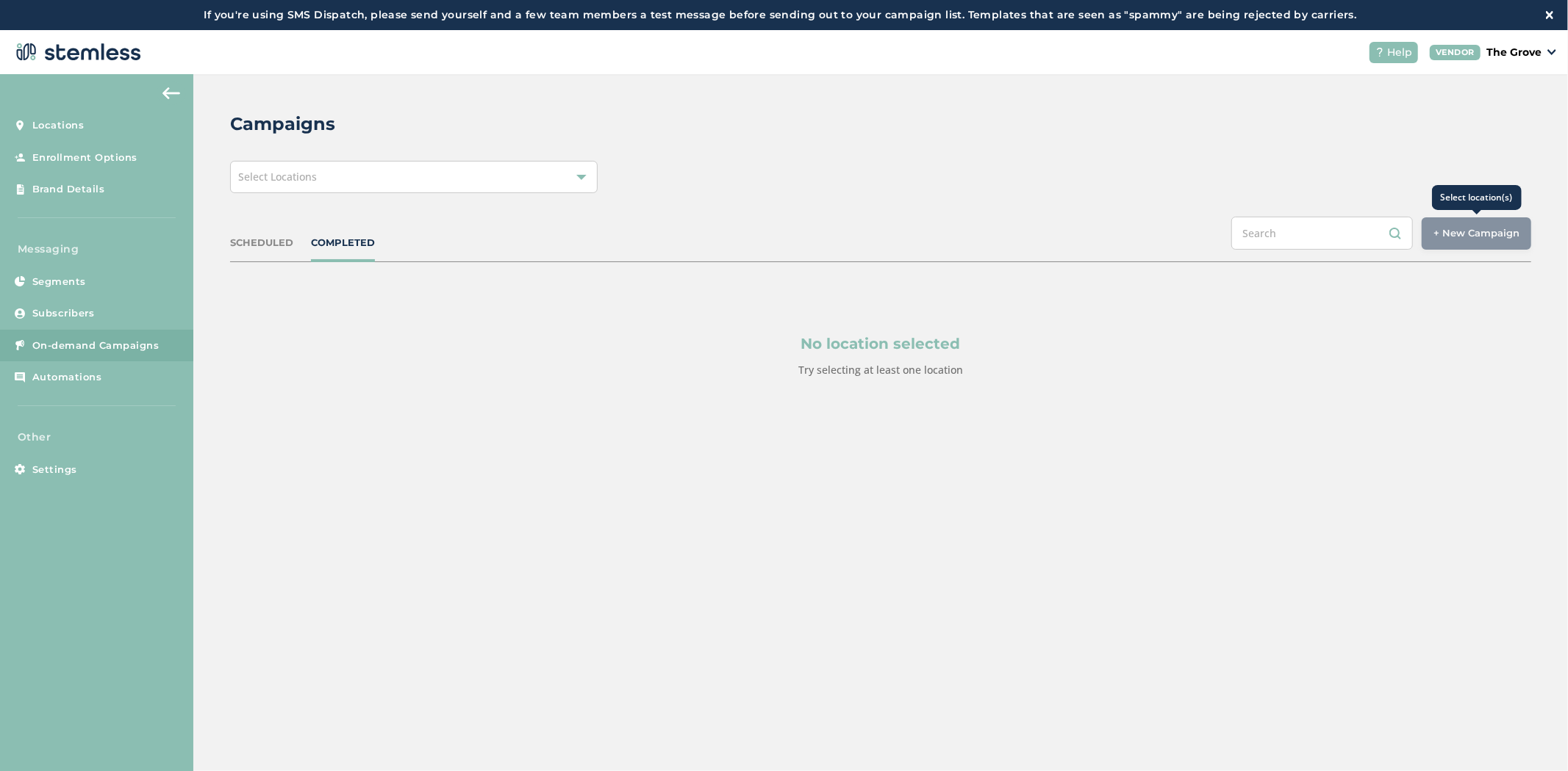
click at [1503, 225] on div "+ New Campaign" at bounding box center [1477, 234] width 110 height 33
click at [327, 185] on div "Select Locations" at bounding box center [414, 177] width 368 height 33
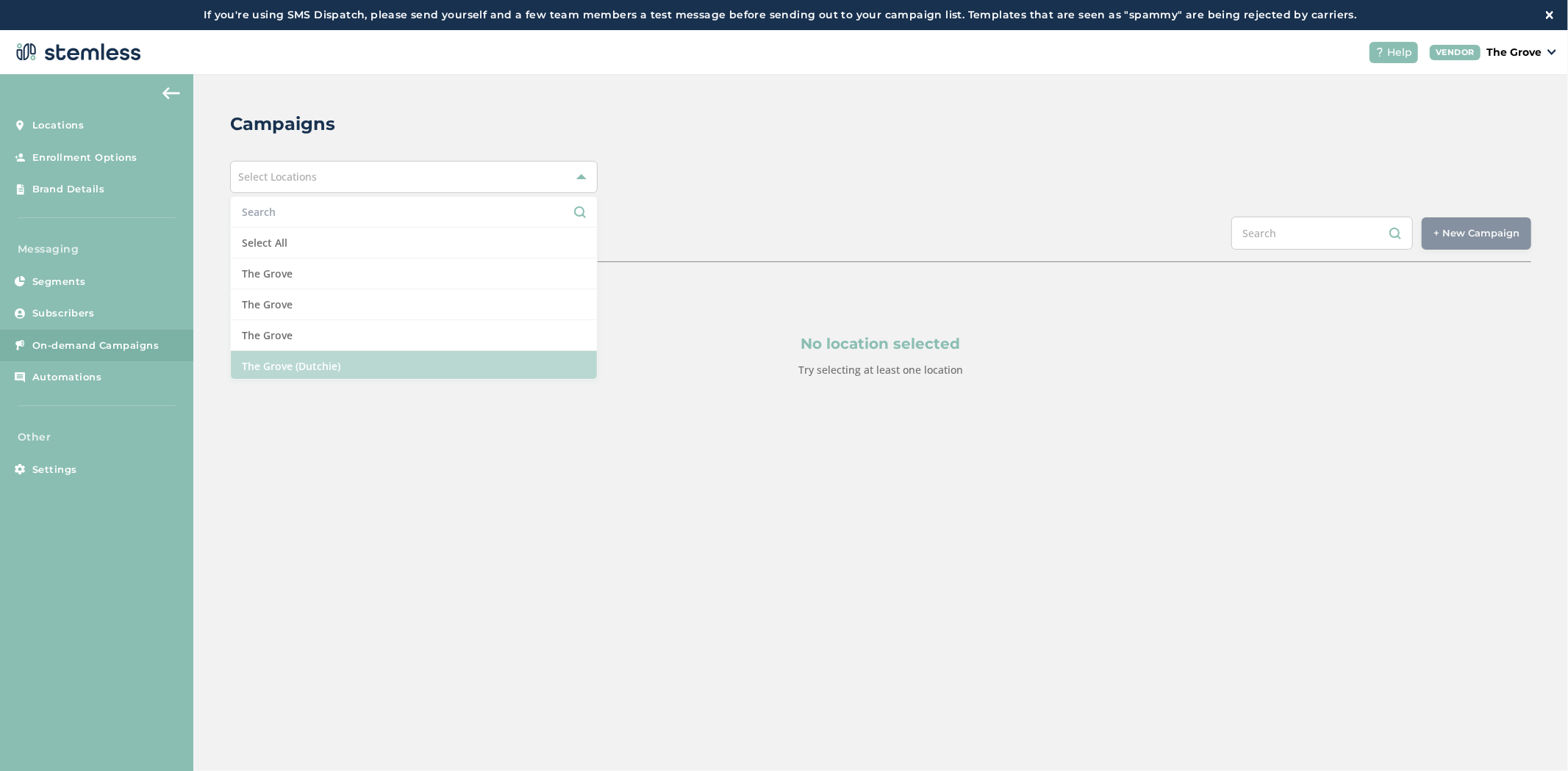
click at [314, 364] on li "The Grove (Dutchie)" at bounding box center [414, 366] width 366 height 30
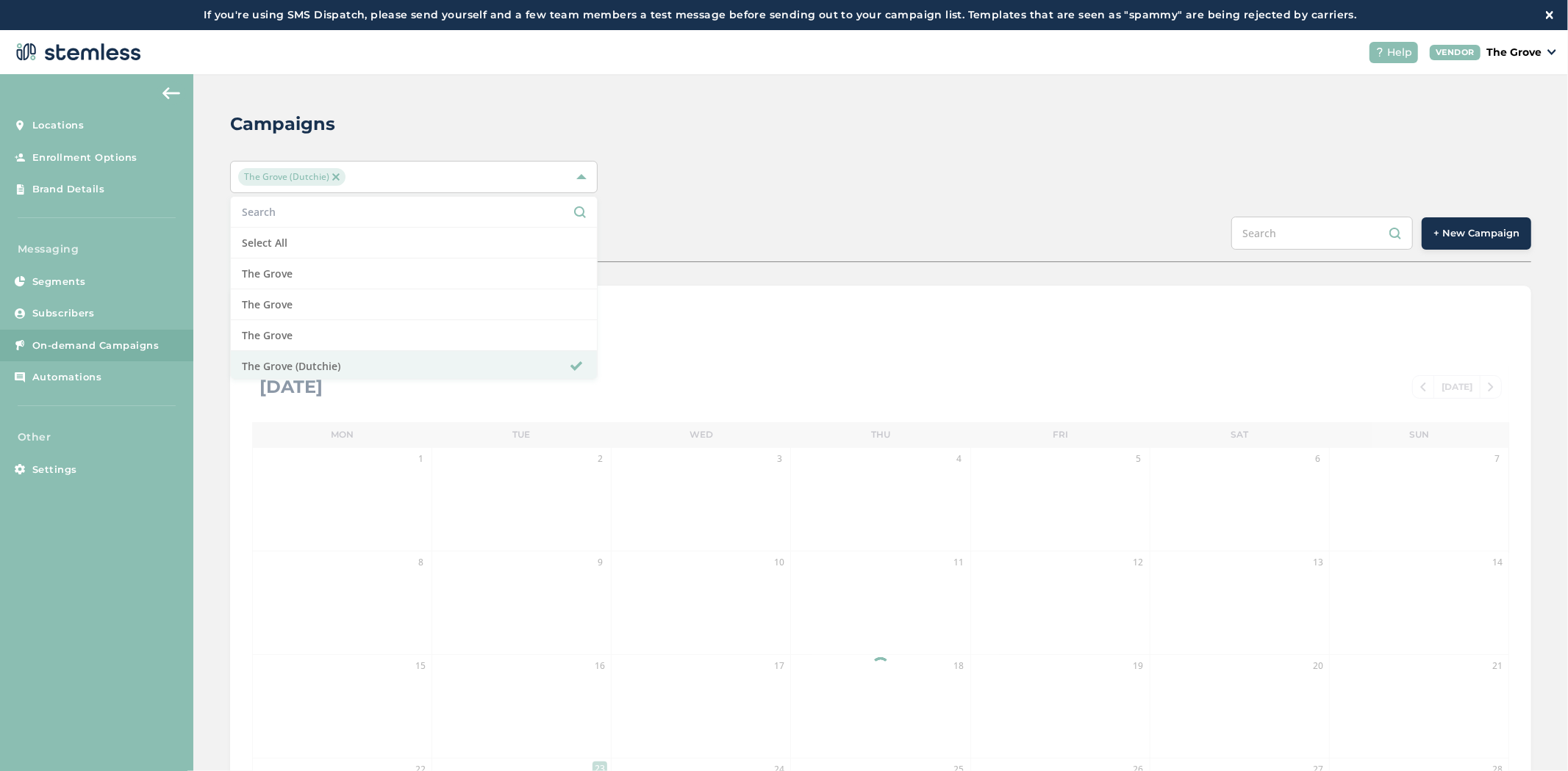
click at [861, 194] on div "Campaigns [GEOGRAPHIC_DATA] (Dutchie) Select All [GEOGRAPHIC_DATA] [GEOGRAPHIC_…" at bounding box center [880, 550] width 1374 height 951
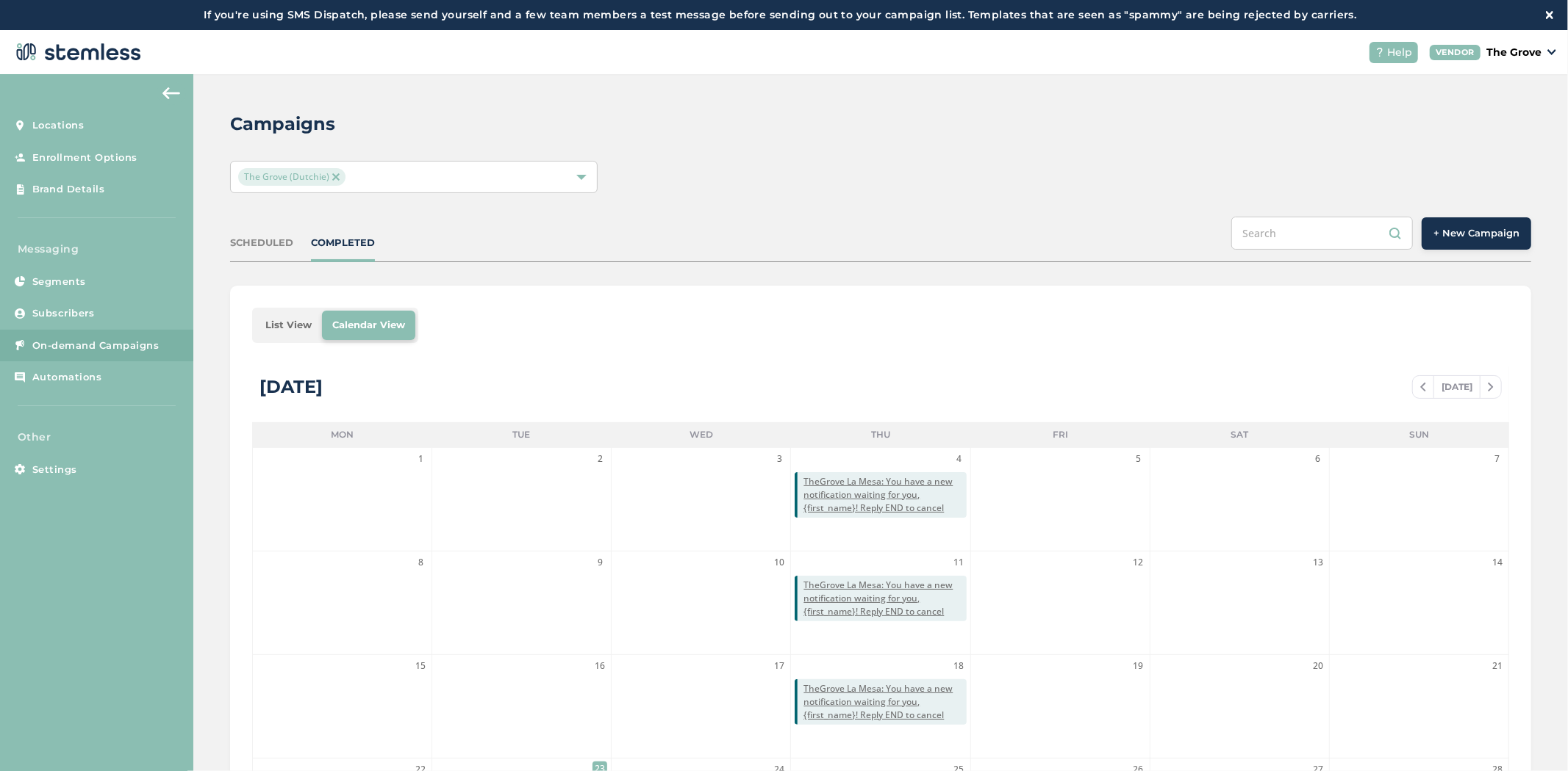
click at [1465, 232] on span "+ New Campaign" at bounding box center [1476, 233] width 86 height 14
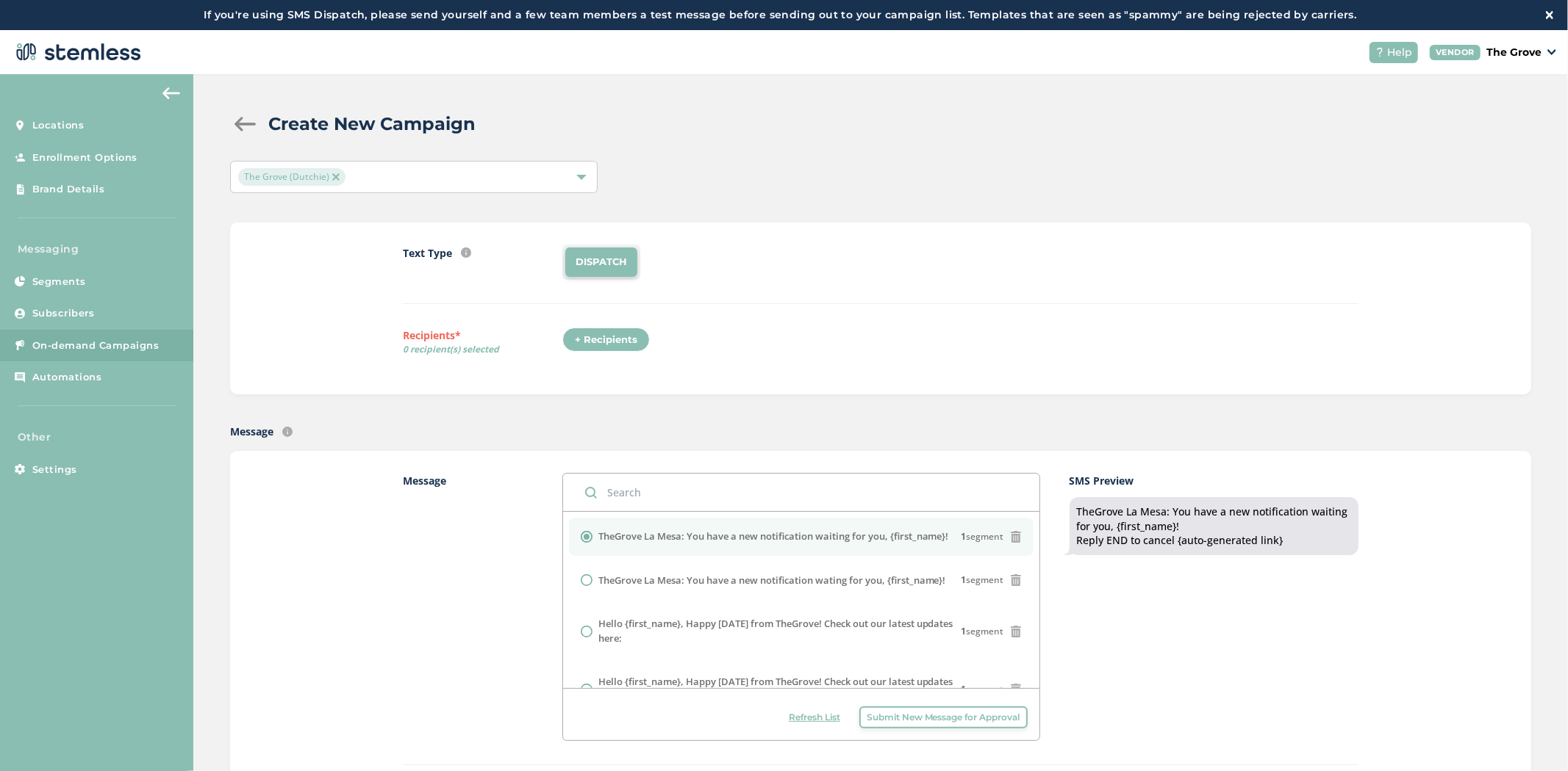
click at [595, 342] on div "+ Recipients" at bounding box center [606, 340] width 88 height 25
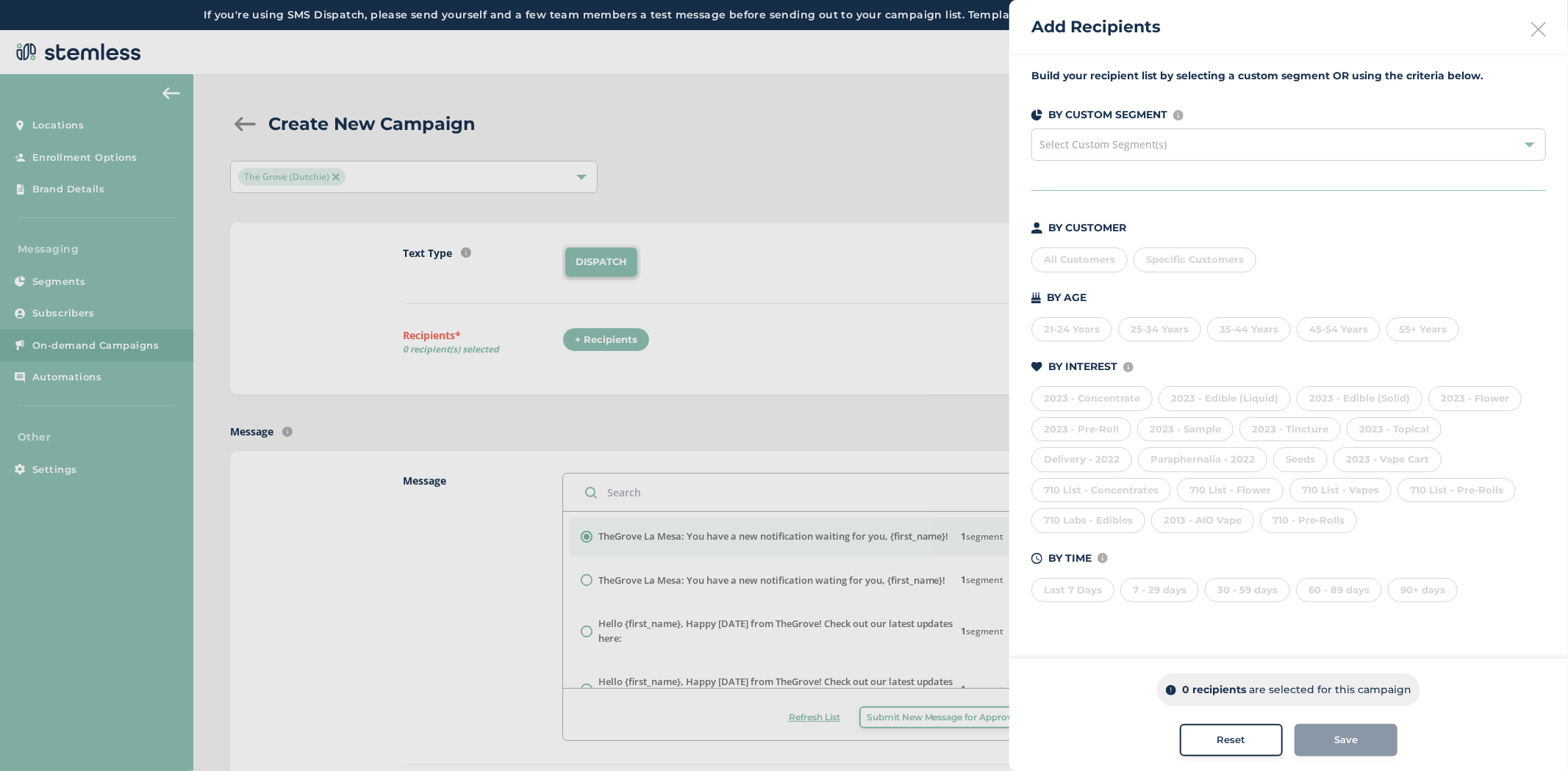
click at [1260, 520] on div "710 - Pre-Rolls" at bounding box center [1308, 521] width 97 height 25
